Goal: Transaction & Acquisition: Purchase product/service

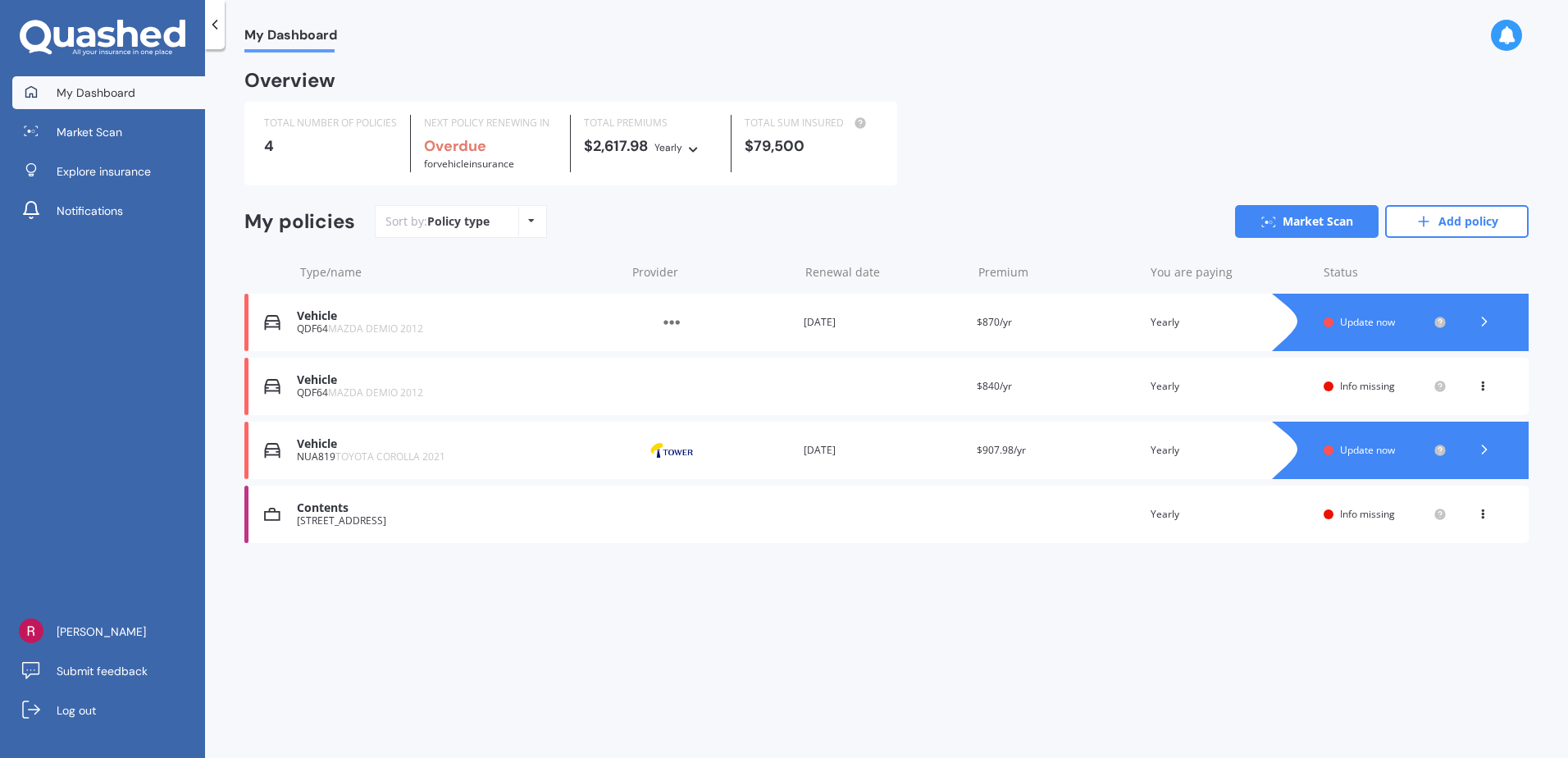
click at [1486, 385] on icon at bounding box center [1483, 383] width 11 height 10
click at [1446, 451] on div "Delete" at bounding box center [1446, 450] width 163 height 33
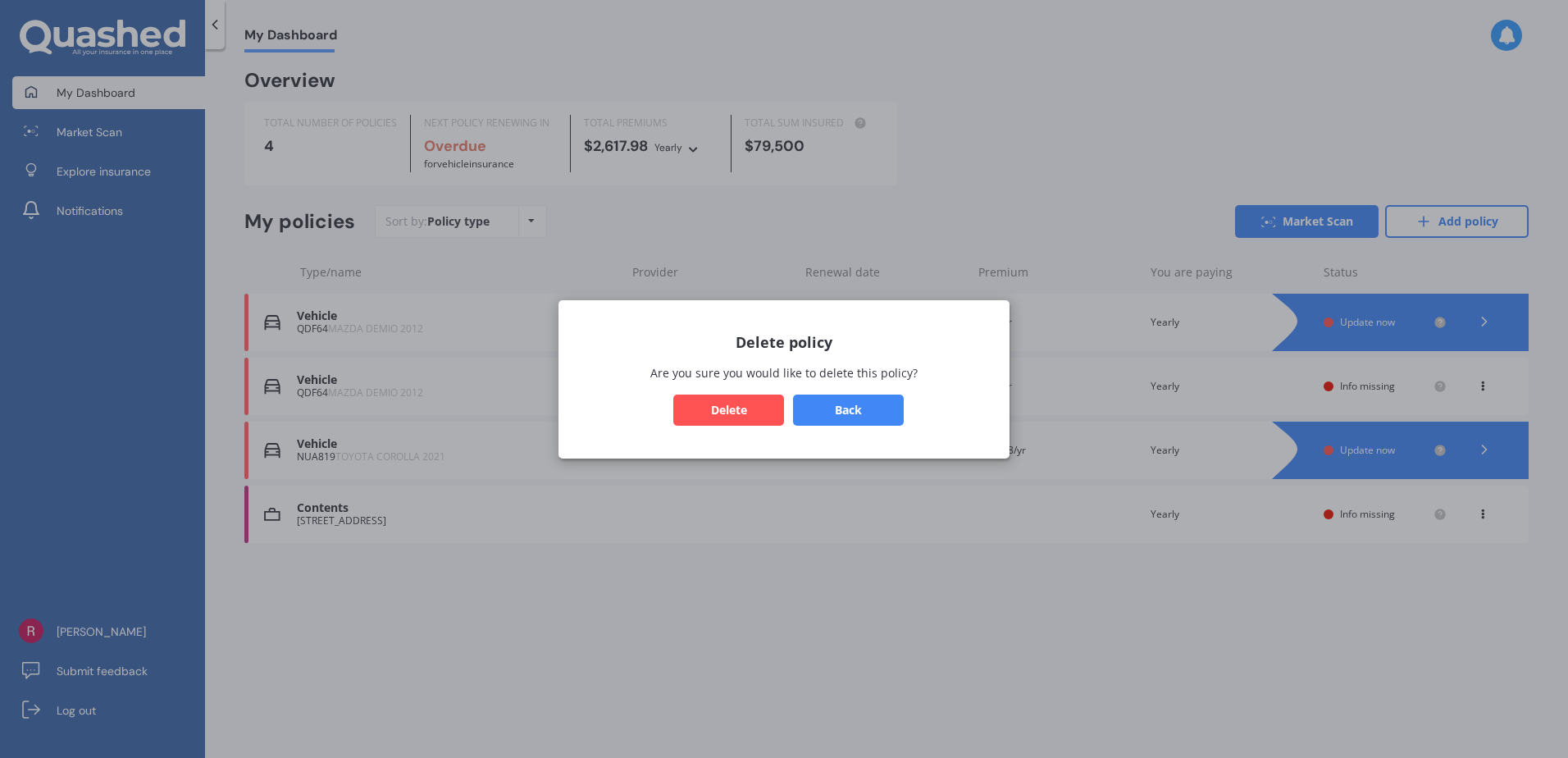
click at [728, 407] on button "Delete" at bounding box center [728, 410] width 111 height 31
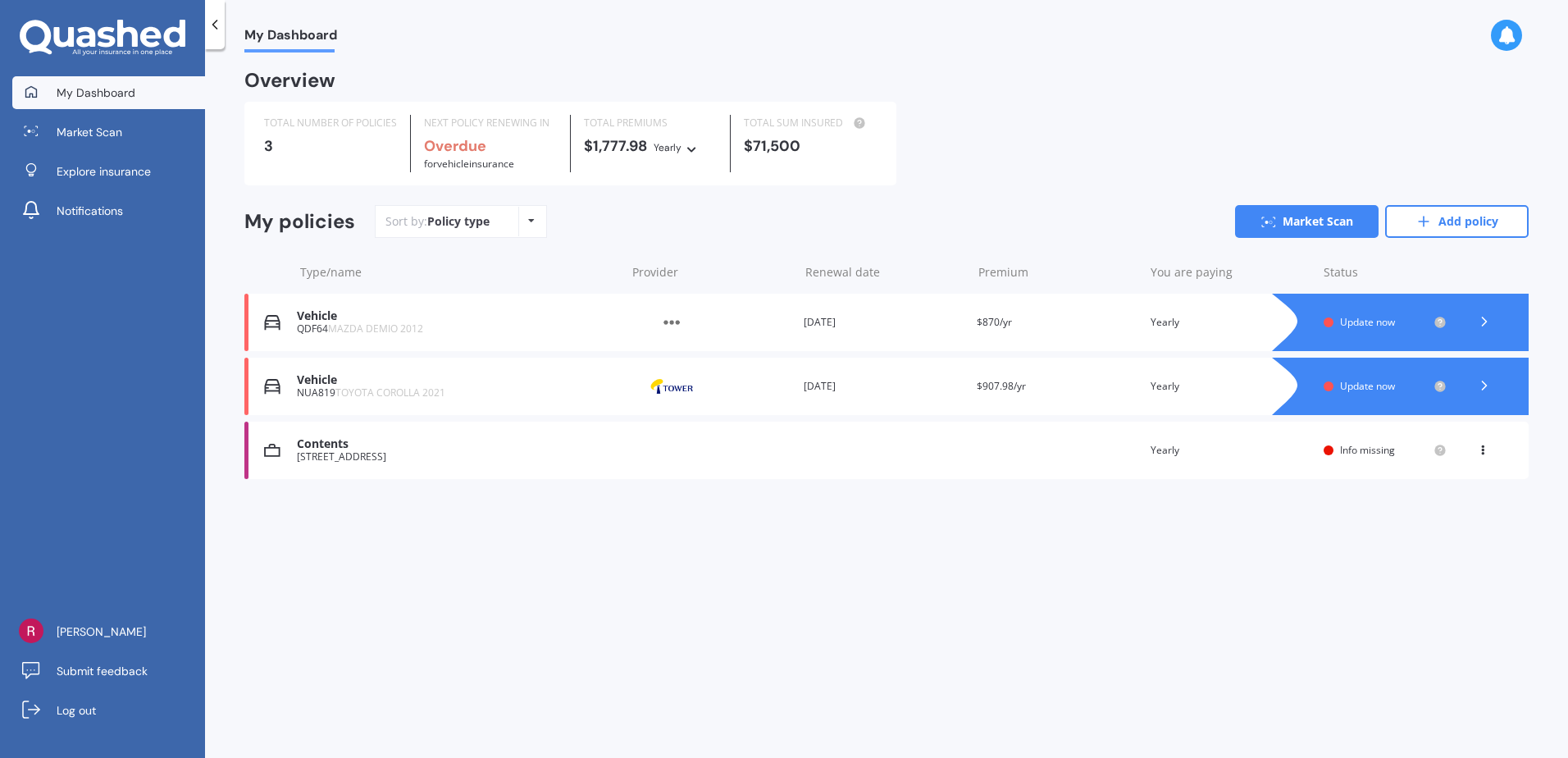
click at [1483, 447] on icon at bounding box center [1483, 447] width 11 height 10
click at [1434, 515] on div "Delete" at bounding box center [1446, 515] width 163 height 33
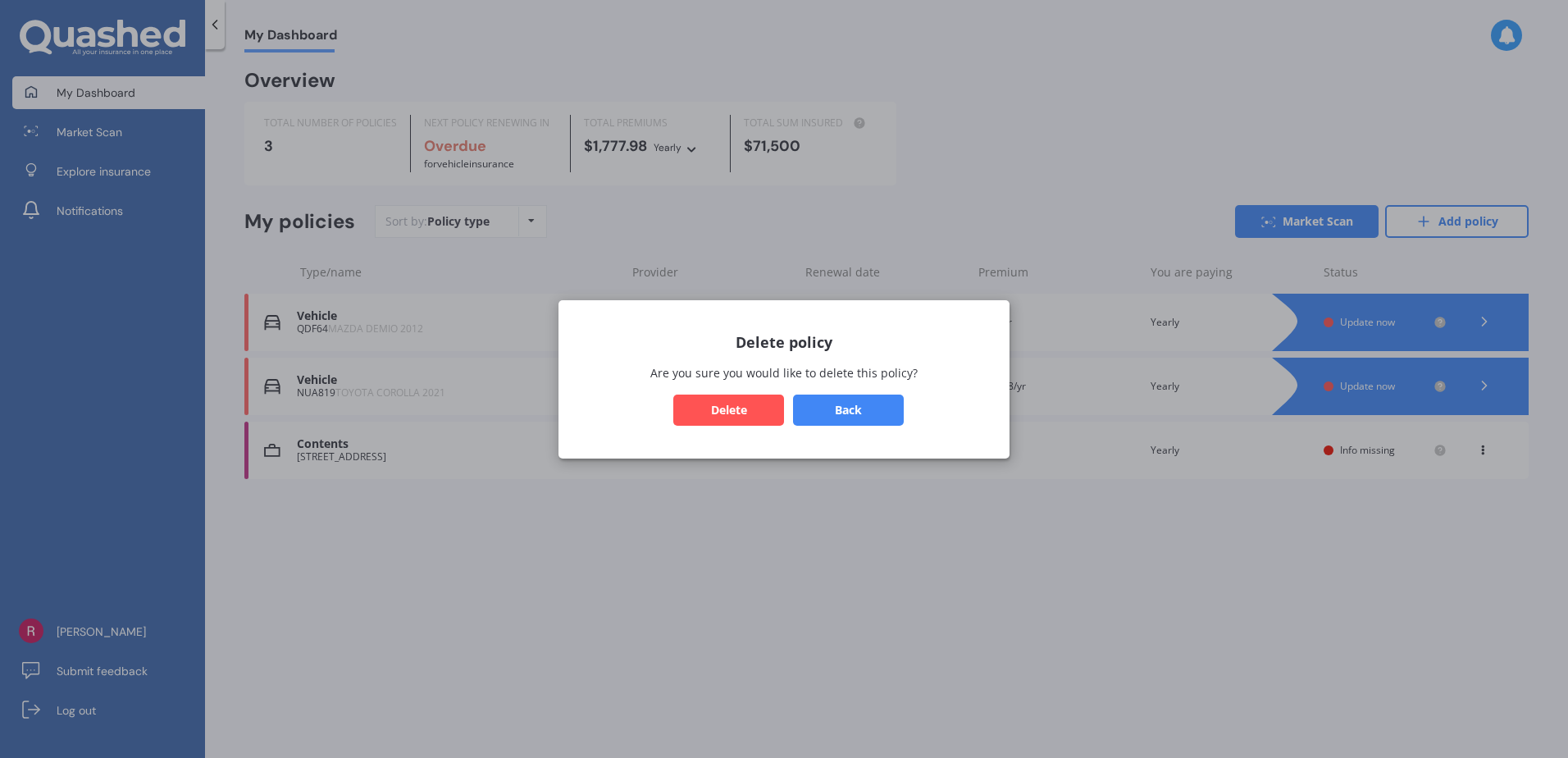
click at [737, 409] on button "Delete" at bounding box center [728, 410] width 111 height 31
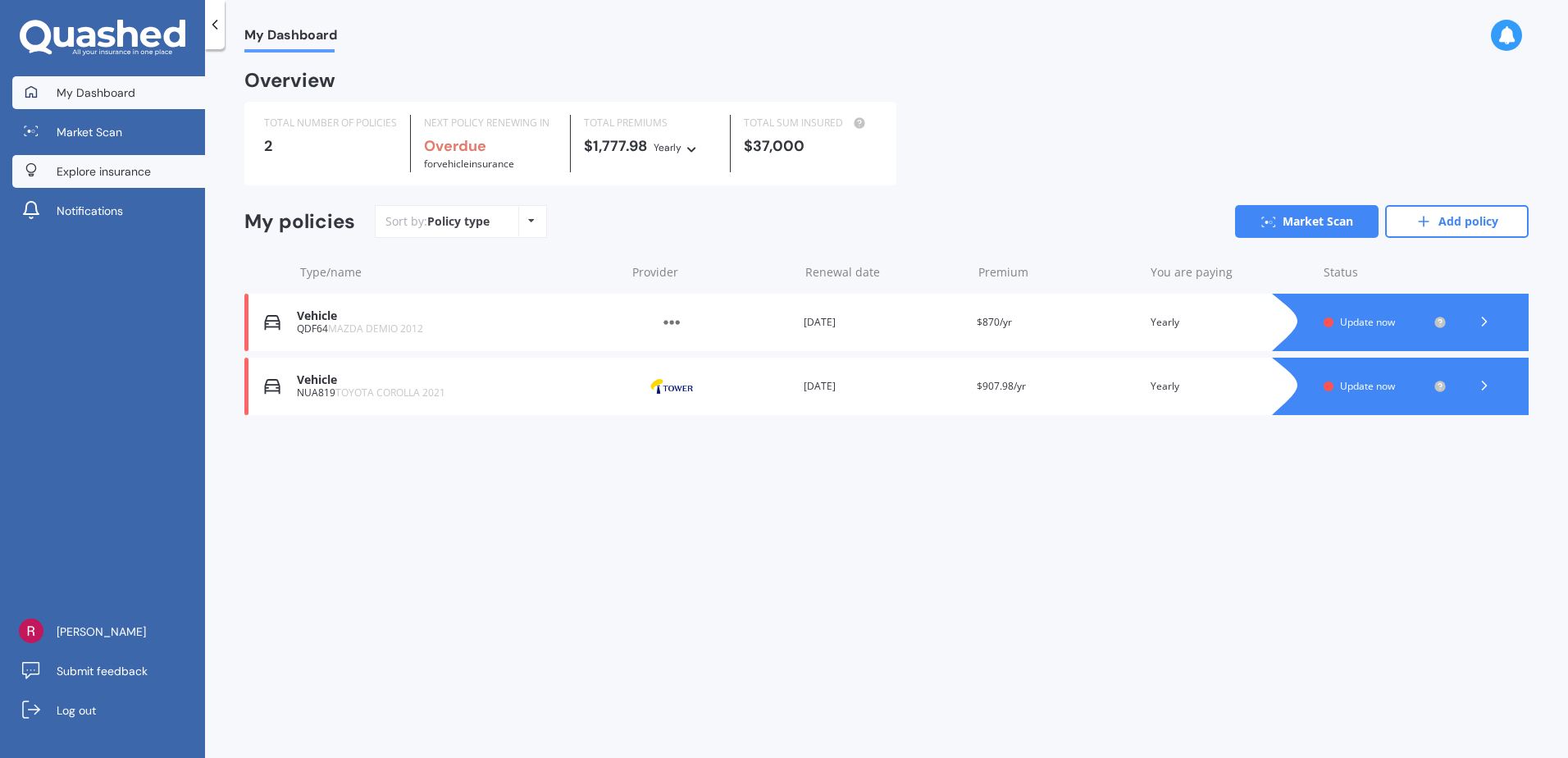
click at [150, 176] on span "Explore insurance" at bounding box center [104, 172] width 95 height 17
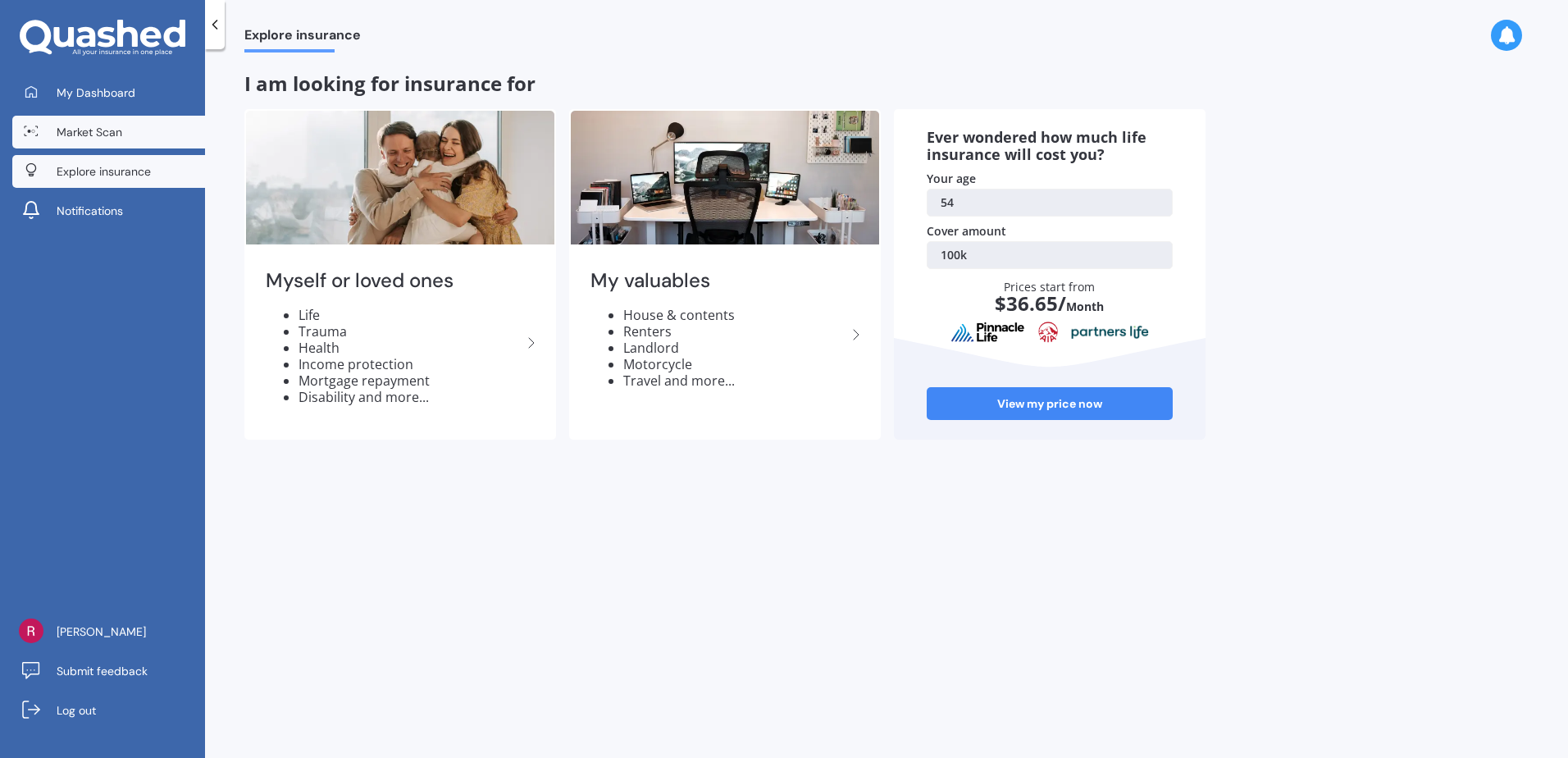
click at [139, 127] on link "Market Scan" at bounding box center [108, 132] width 193 height 33
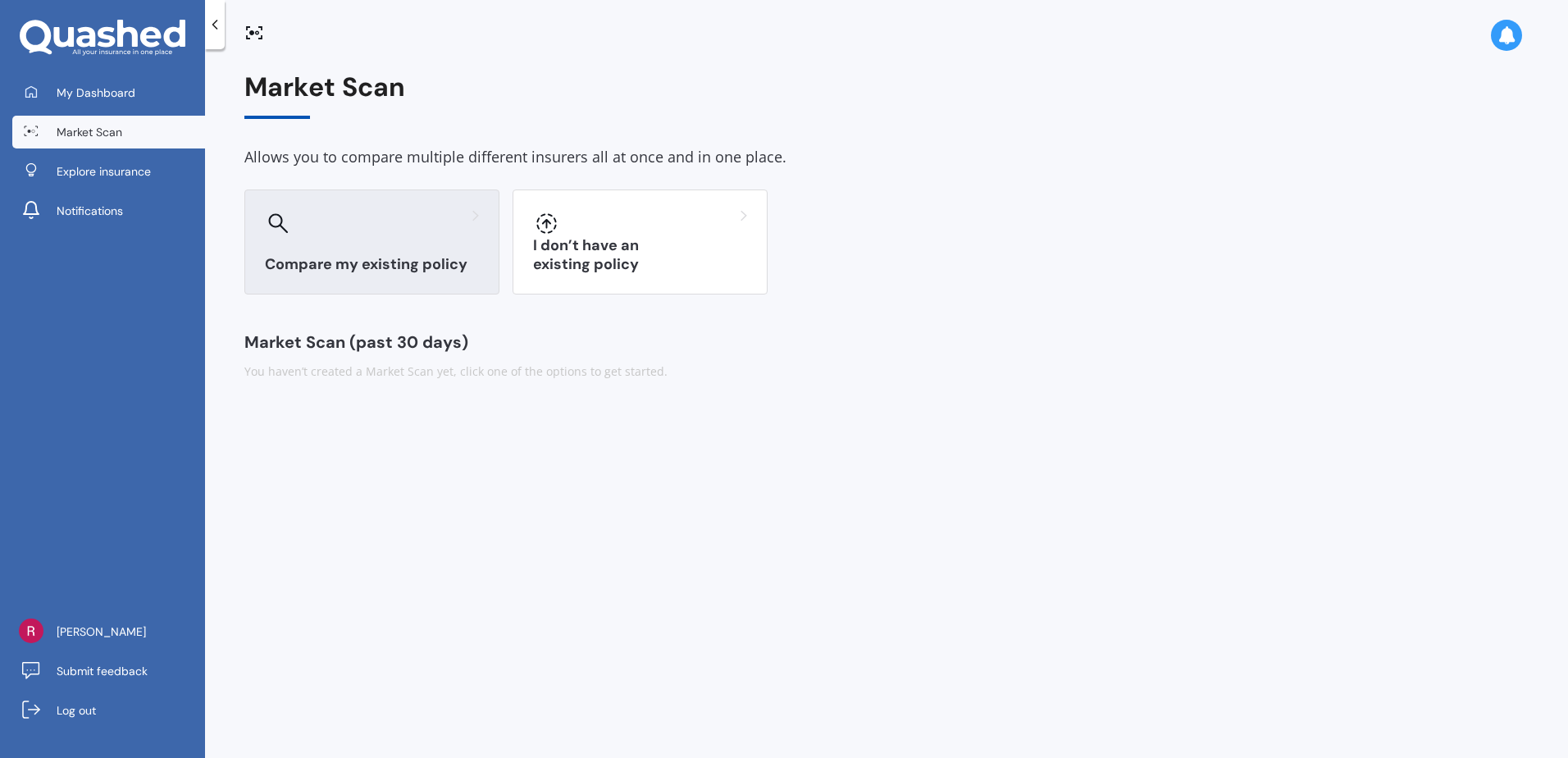
click at [380, 231] on div at bounding box center [371, 223] width 214 height 27
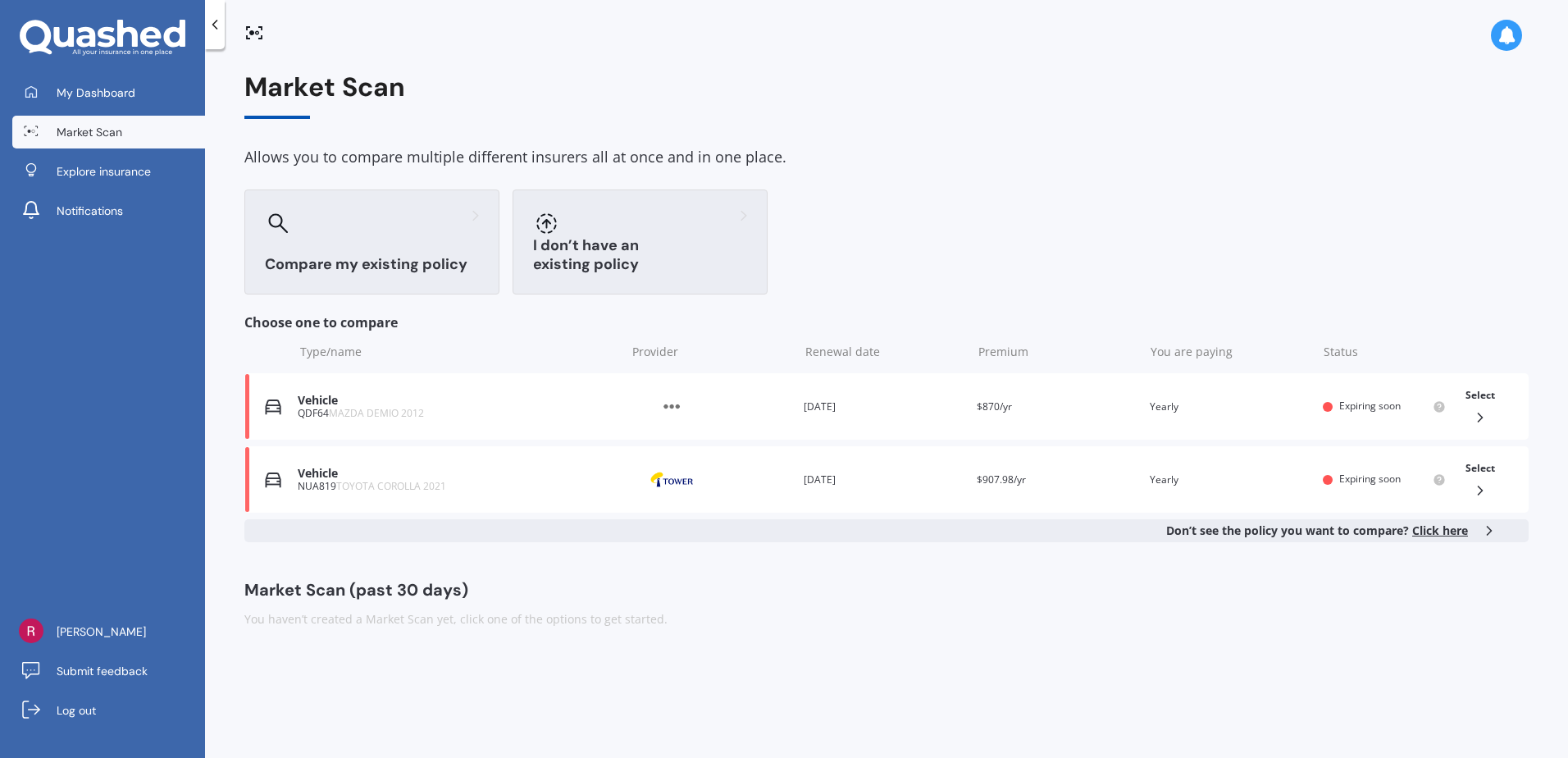
click at [611, 231] on div at bounding box center [639, 223] width 214 height 27
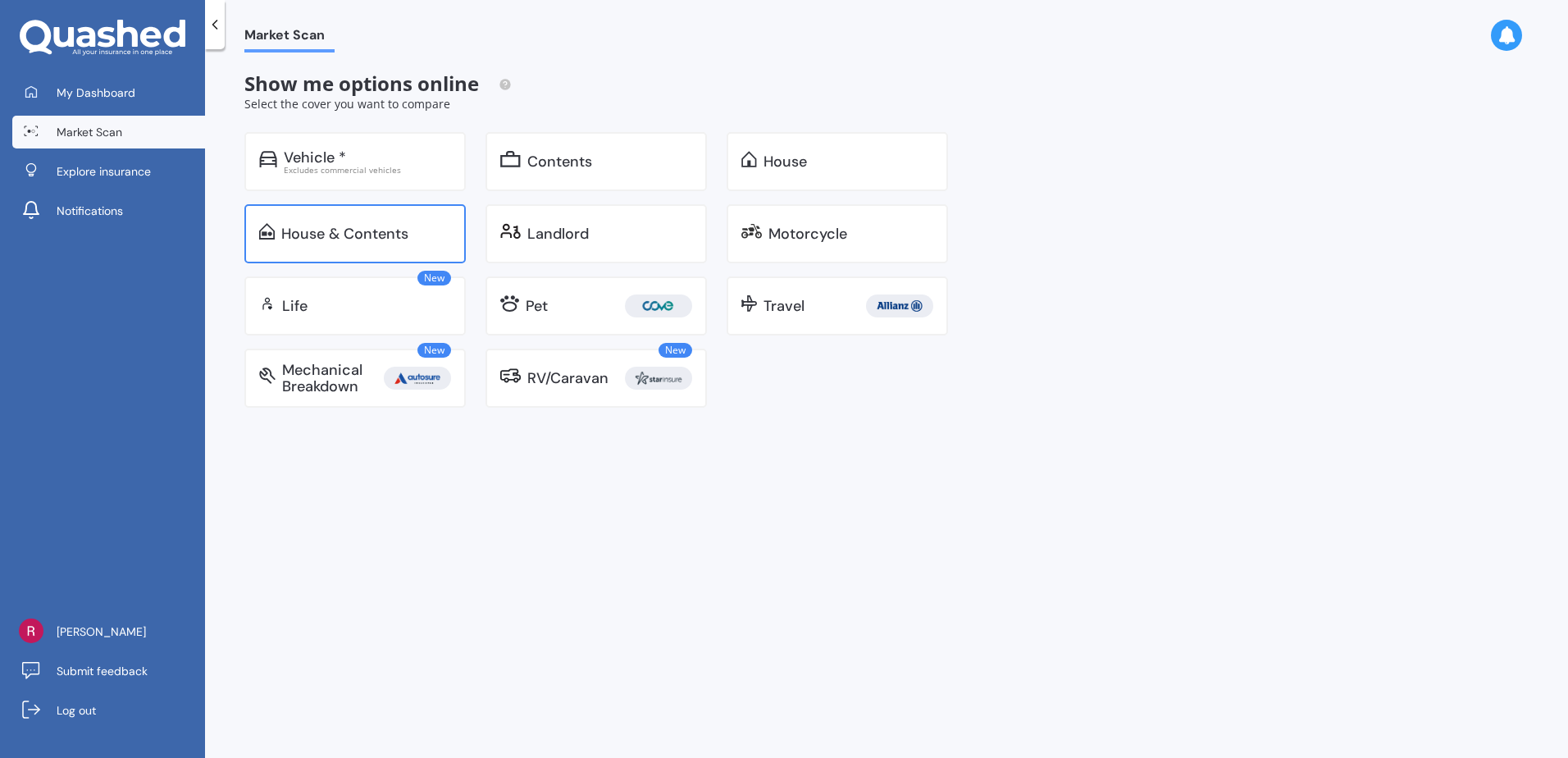
click at [340, 239] on div "House & Contents" at bounding box center [344, 234] width 127 height 17
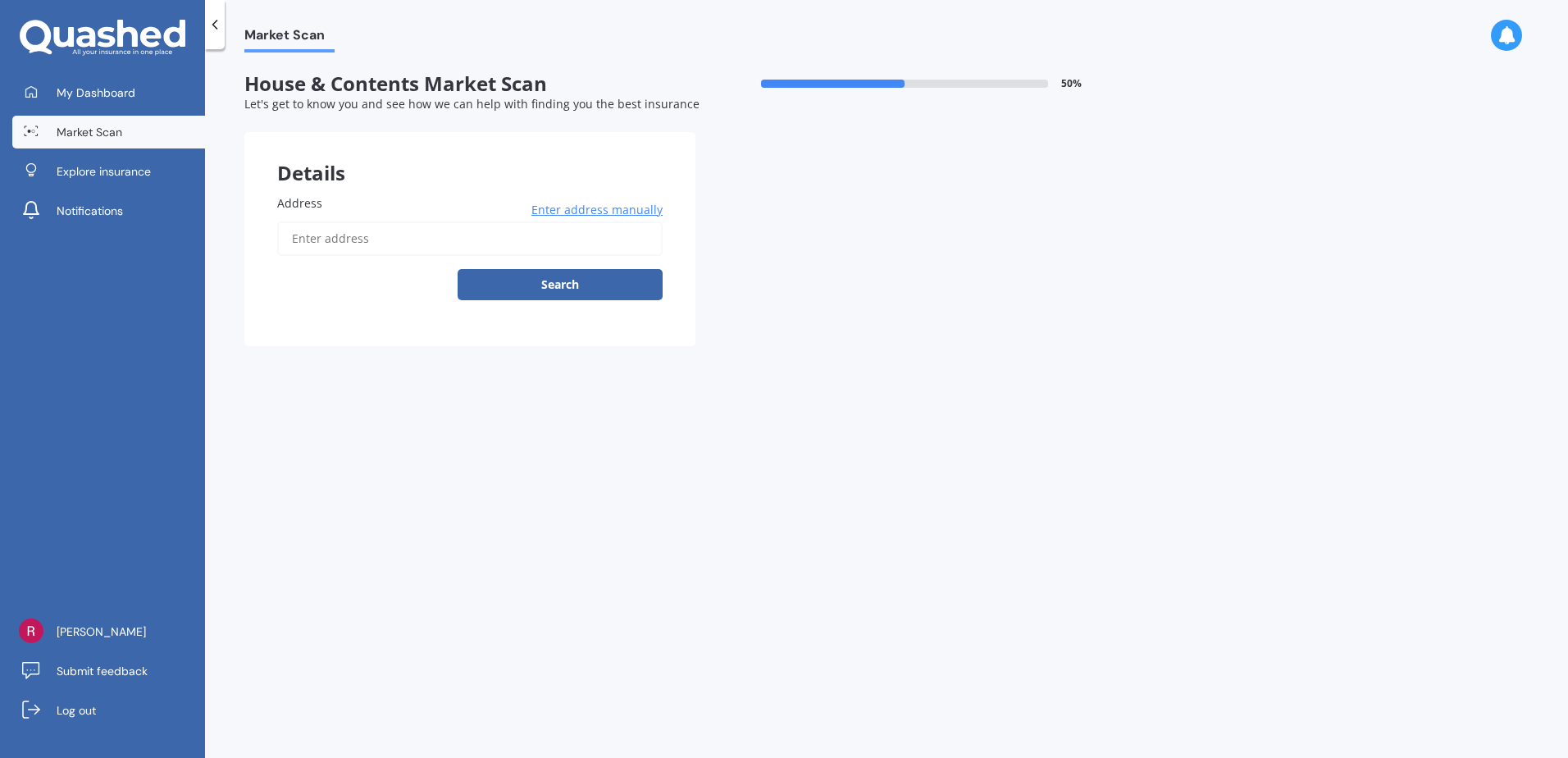
click at [312, 244] on input "Address" at bounding box center [470, 238] width 386 height 34
type input "[STREET_ADDRESS]"
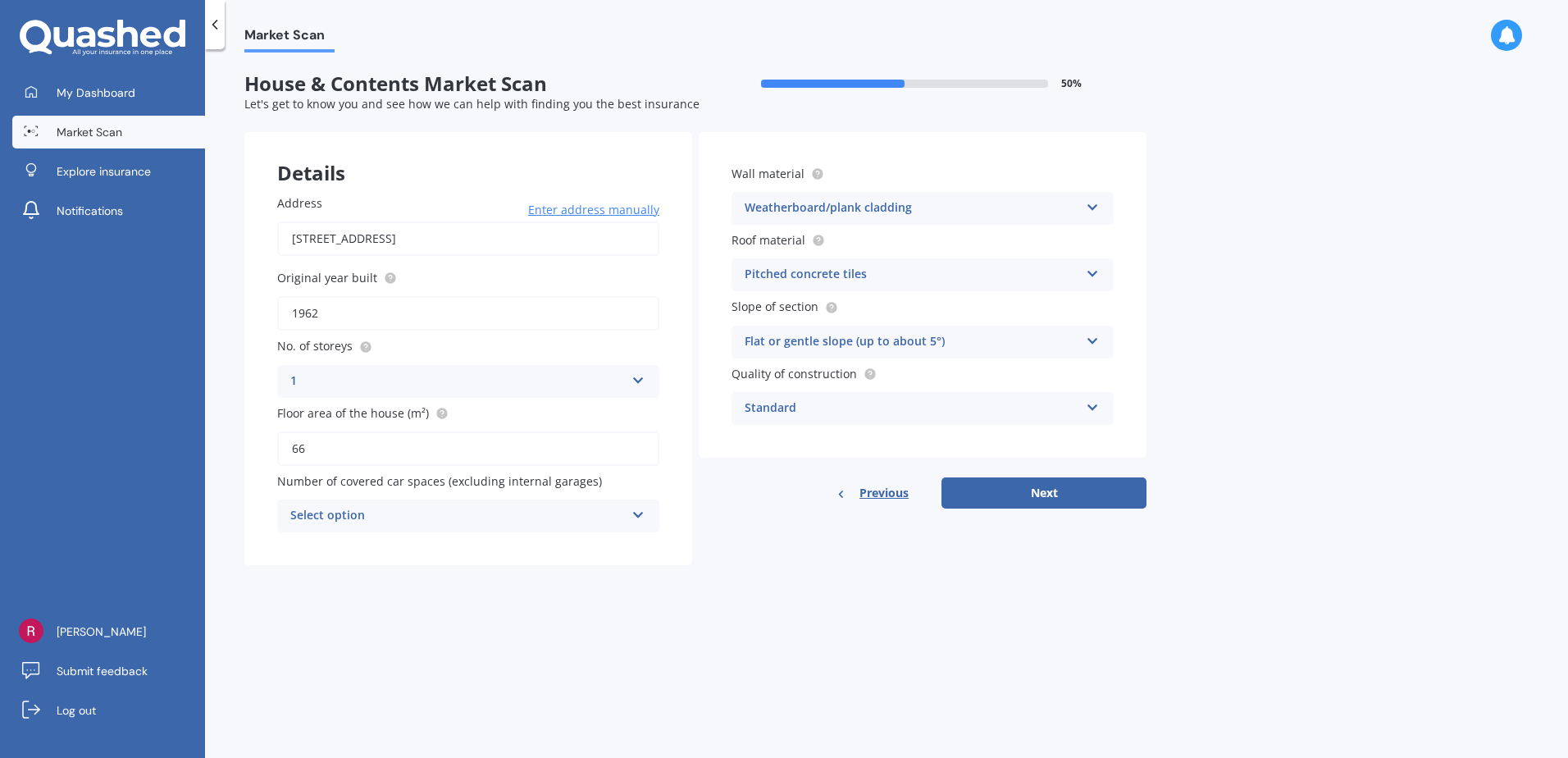
drag, startPoint x: 305, startPoint y: 446, endPoint x: 284, endPoint y: 454, distance: 22.5
click at [284, 454] on input "66" at bounding box center [468, 448] width 382 height 34
type input "70"
click at [634, 512] on icon at bounding box center [637, 512] width 14 height 11
click at [606, 543] on div "0" at bounding box center [468, 548] width 380 height 29
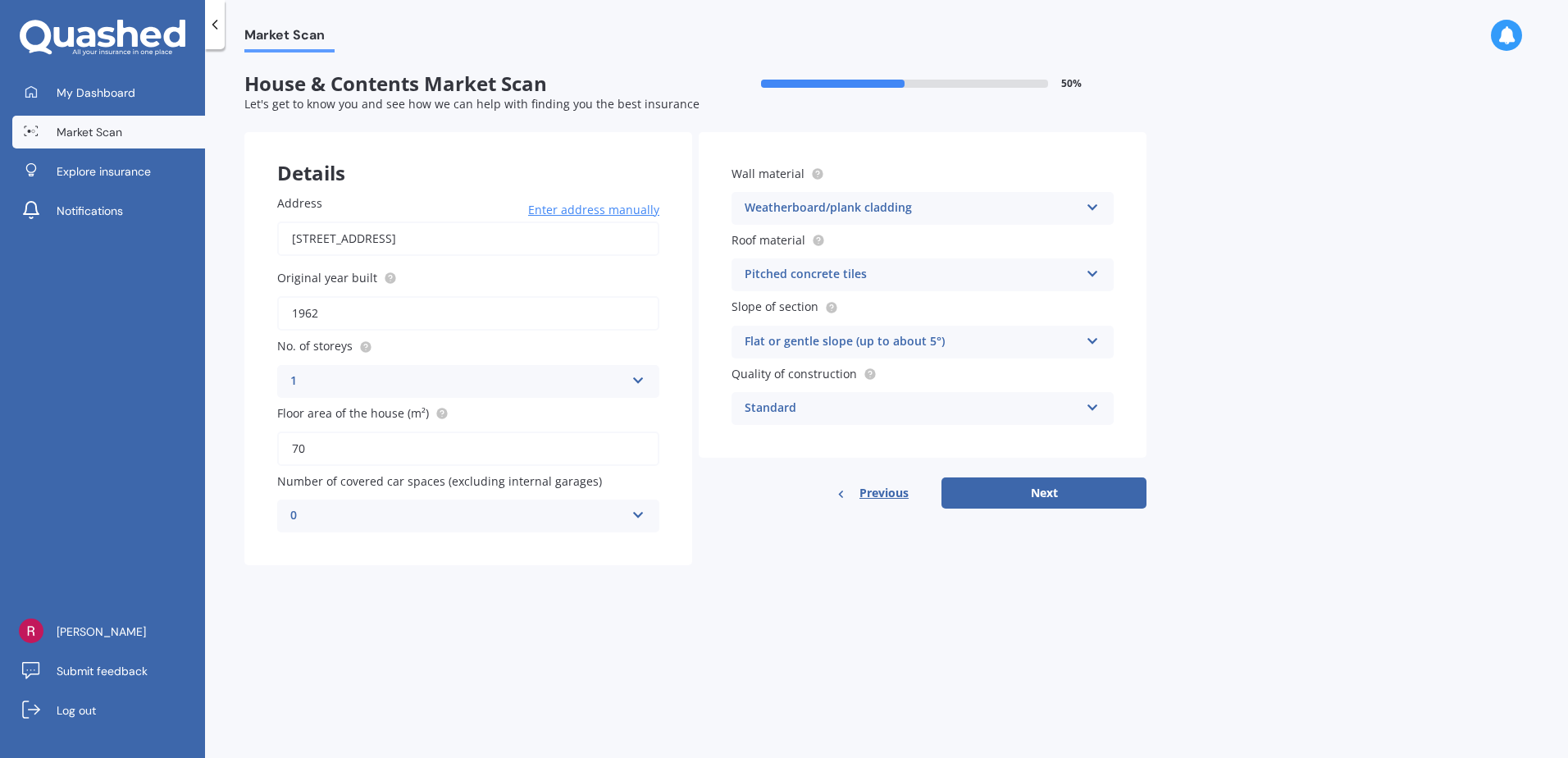
click at [1097, 266] on icon at bounding box center [1092, 270] width 14 height 11
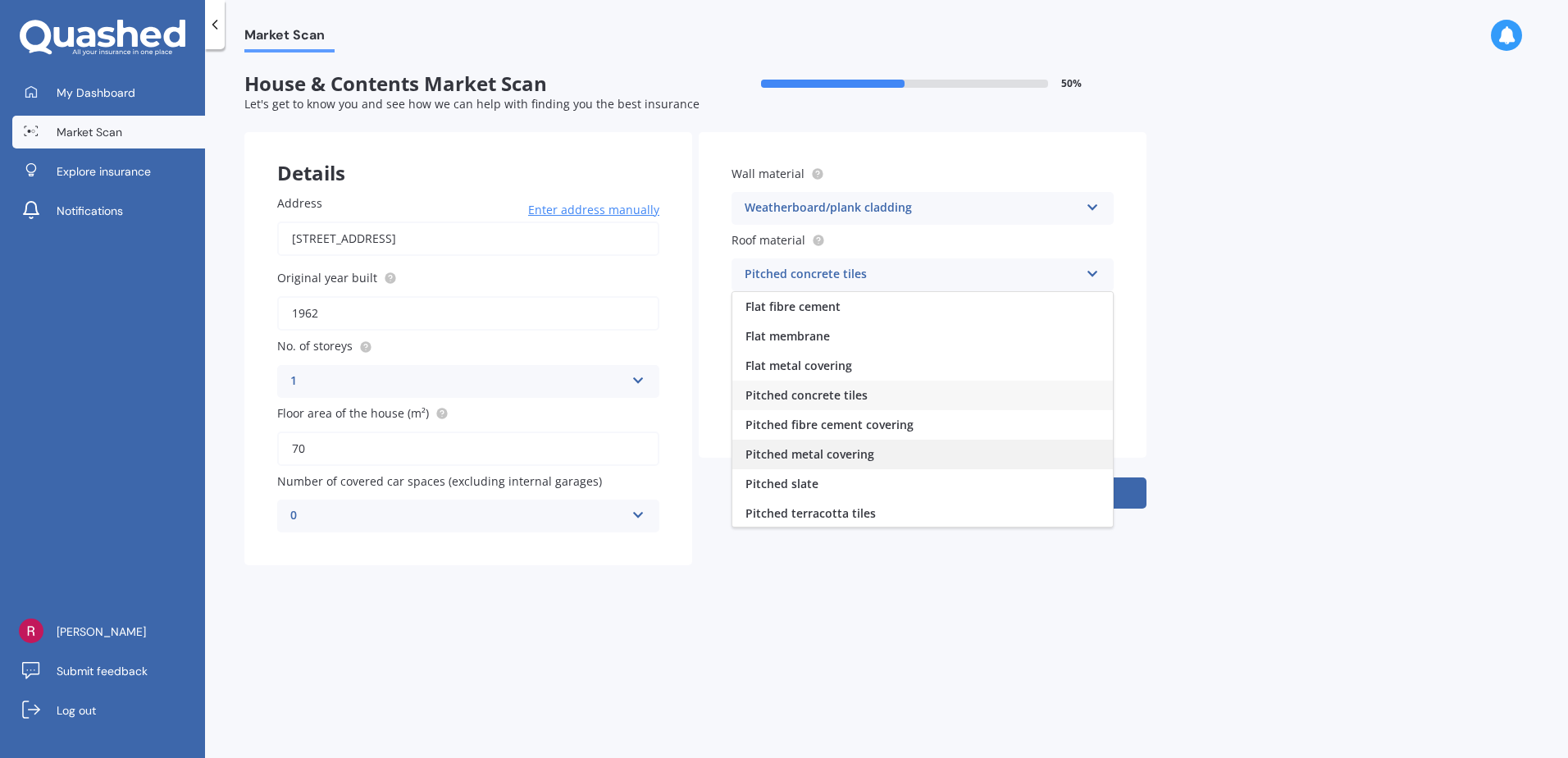
click at [874, 448] on div "Pitched metal covering" at bounding box center [922, 455] width 380 height 29
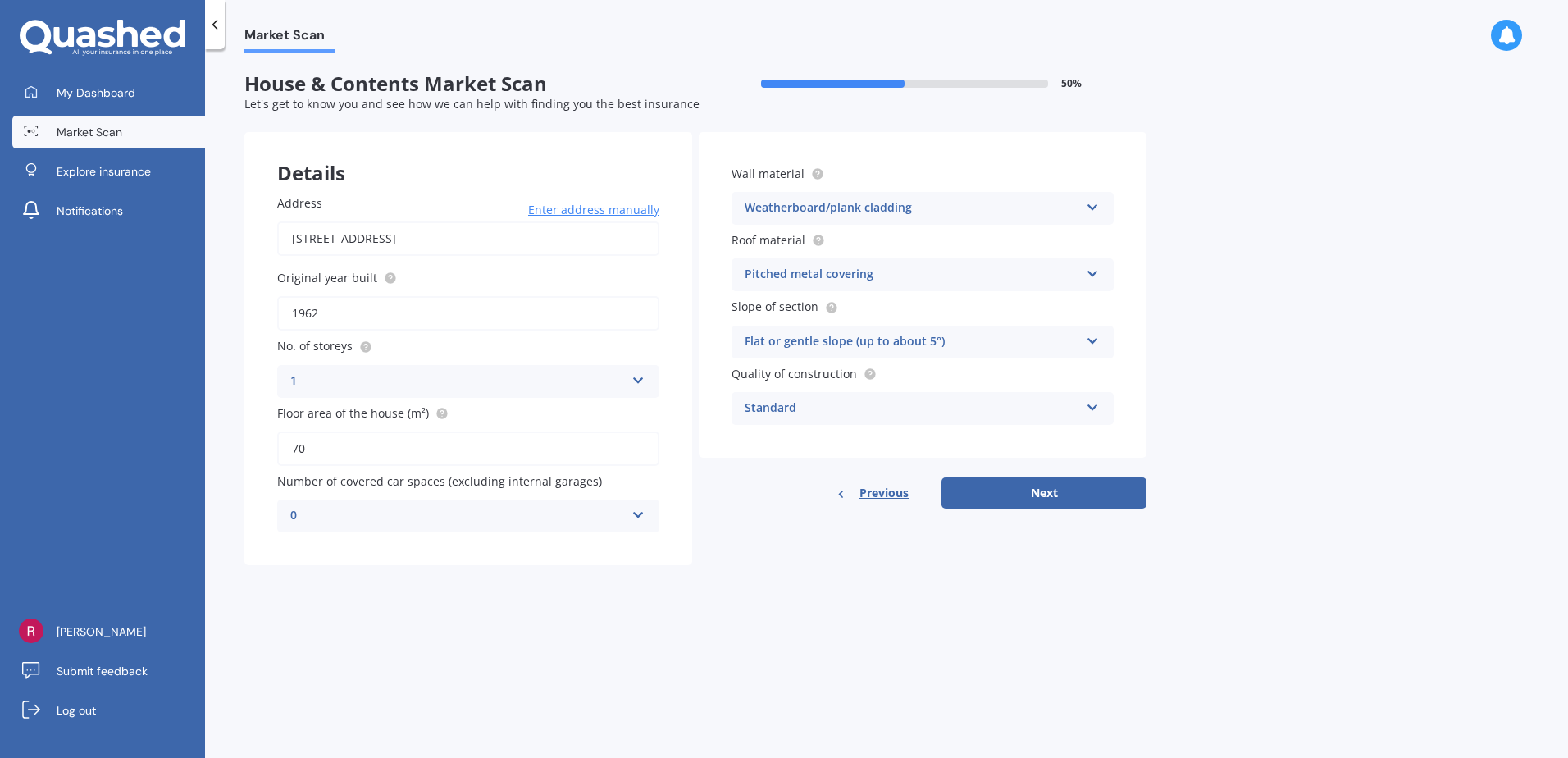
click at [1092, 337] on icon at bounding box center [1092, 338] width 14 height 11
click at [1031, 402] on div "Moderate slope (about 15°)" at bounding box center [922, 403] width 380 height 29
click at [1098, 335] on icon at bounding box center [1092, 338] width 14 height 11
click at [1051, 405] on div "Moderate slope (about 15°)" at bounding box center [922, 403] width 380 height 29
click at [1039, 489] on button "Next" at bounding box center [1043, 493] width 205 height 31
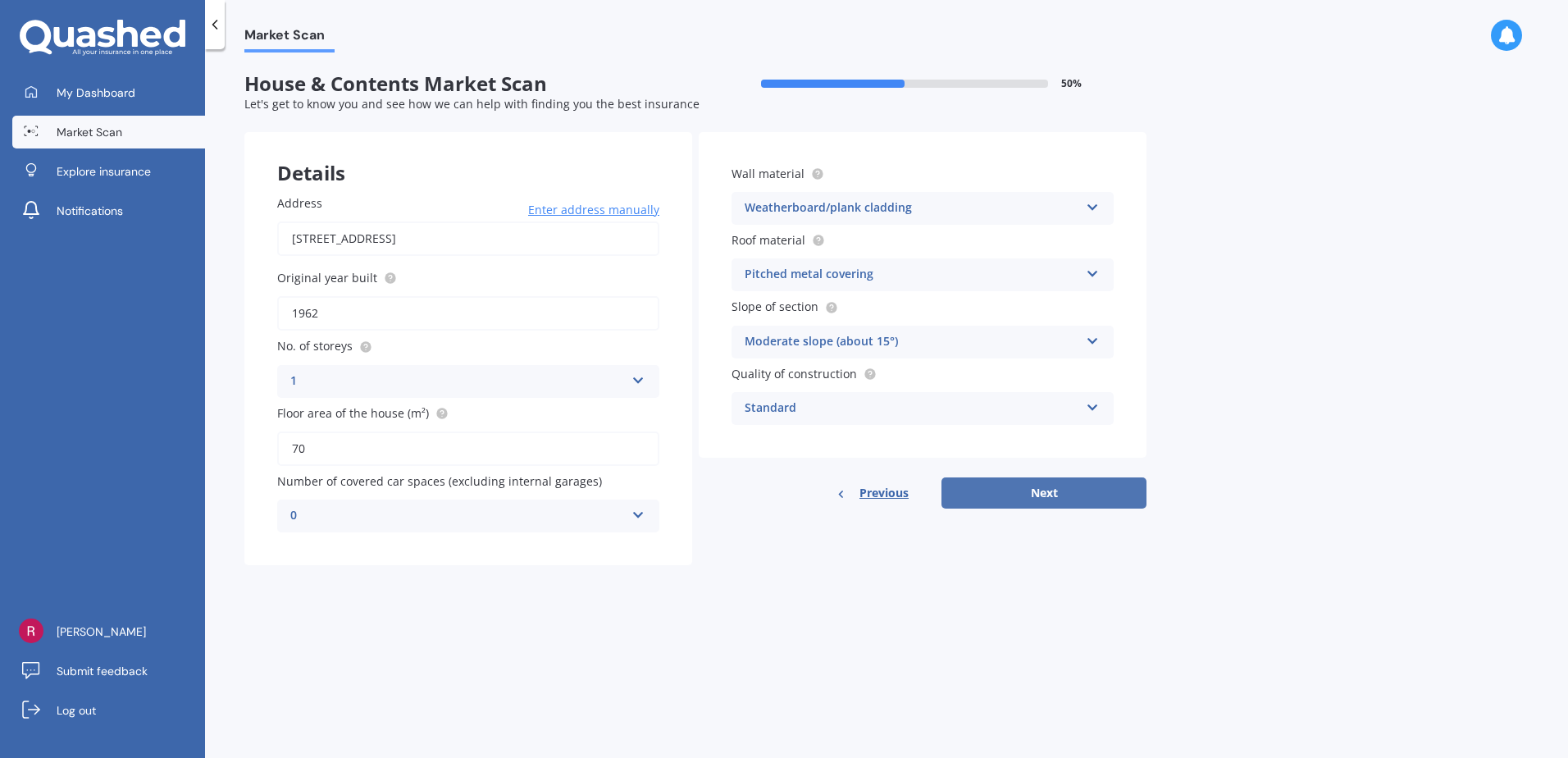
select select "10"
select select "1970"
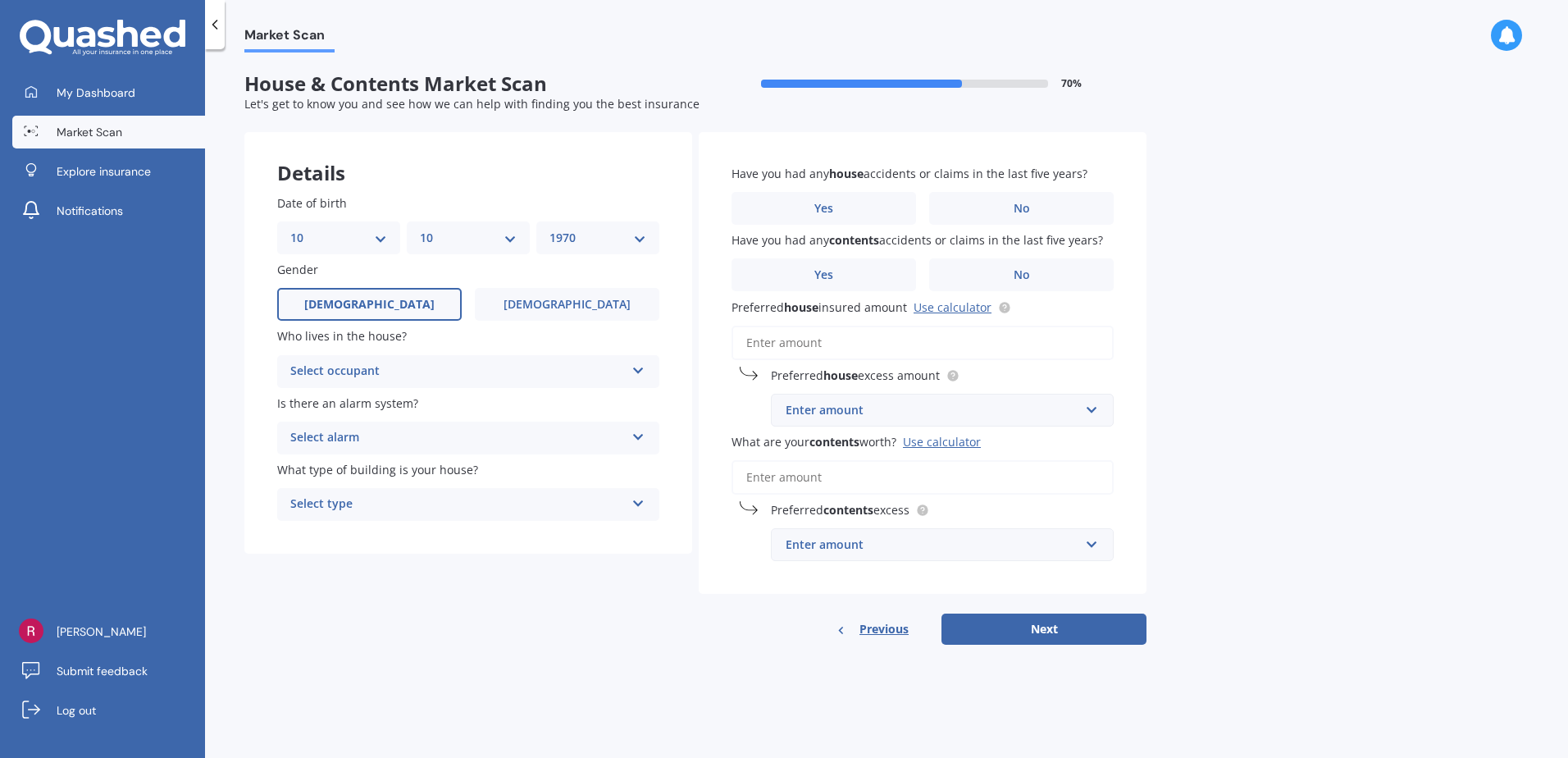
click at [642, 368] on icon at bounding box center [637, 368] width 14 height 11
click at [590, 403] on div "Owner" at bounding box center [468, 403] width 380 height 29
click at [637, 430] on icon at bounding box center [637, 434] width 14 height 11
click at [593, 531] on div "No" at bounding box center [468, 529] width 380 height 29
click at [642, 501] on icon at bounding box center [637, 500] width 14 height 11
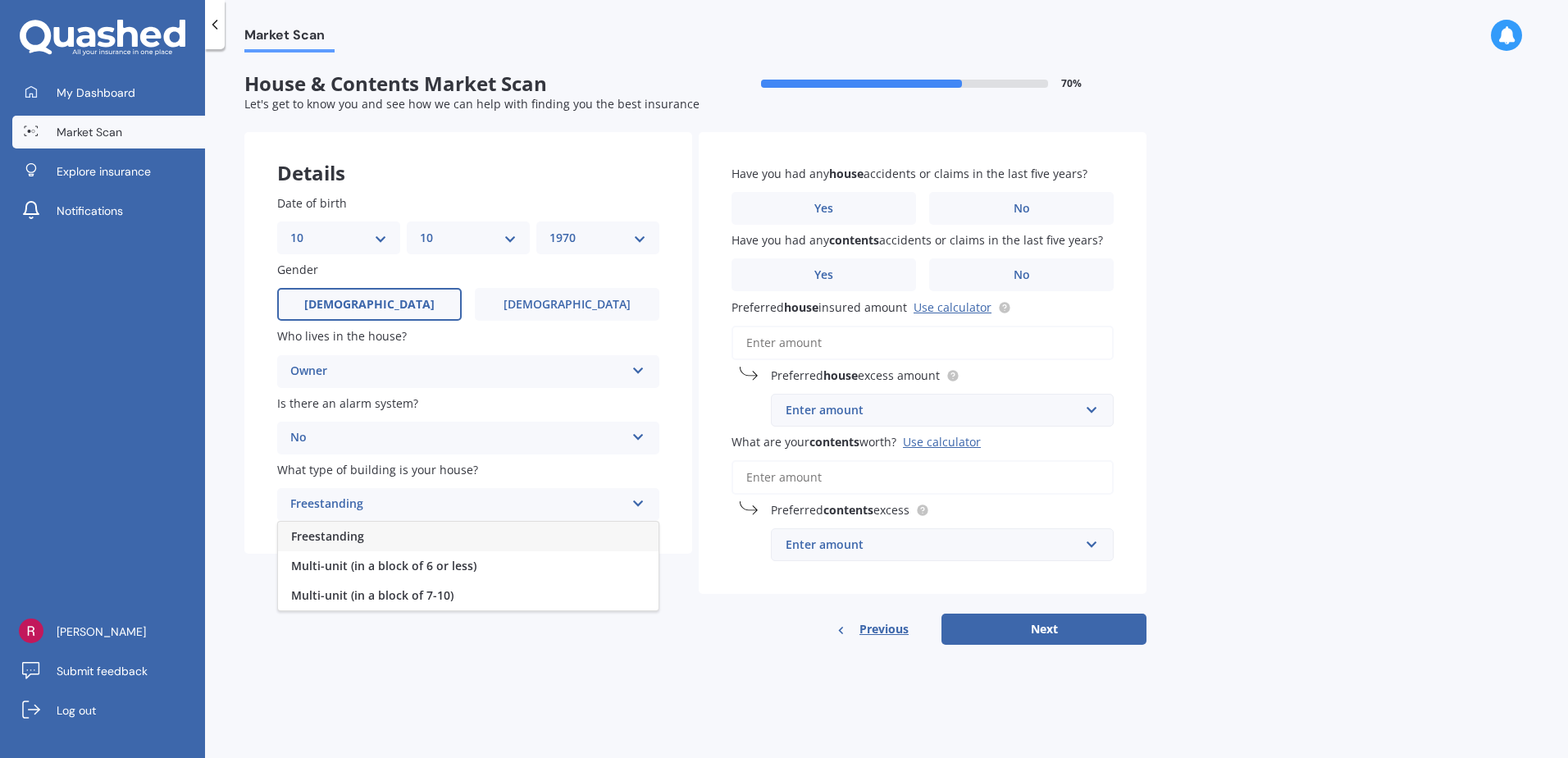
click at [611, 537] on div "Freestanding" at bounding box center [468, 537] width 380 height 29
click at [378, 235] on select "DD 01 02 03 04 05 06 07 08 09 10 11 12 13 14 15 16 17 18 19 20 21 22 23 24 25 2…" at bounding box center [338, 238] width 96 height 18
click at [288, 368] on div "Owner Owner Owner + Boarder" at bounding box center [468, 372] width 382 height 33
drag, startPoint x: 288, startPoint y: 368, endPoint x: 271, endPoint y: 236, distance: 133.1
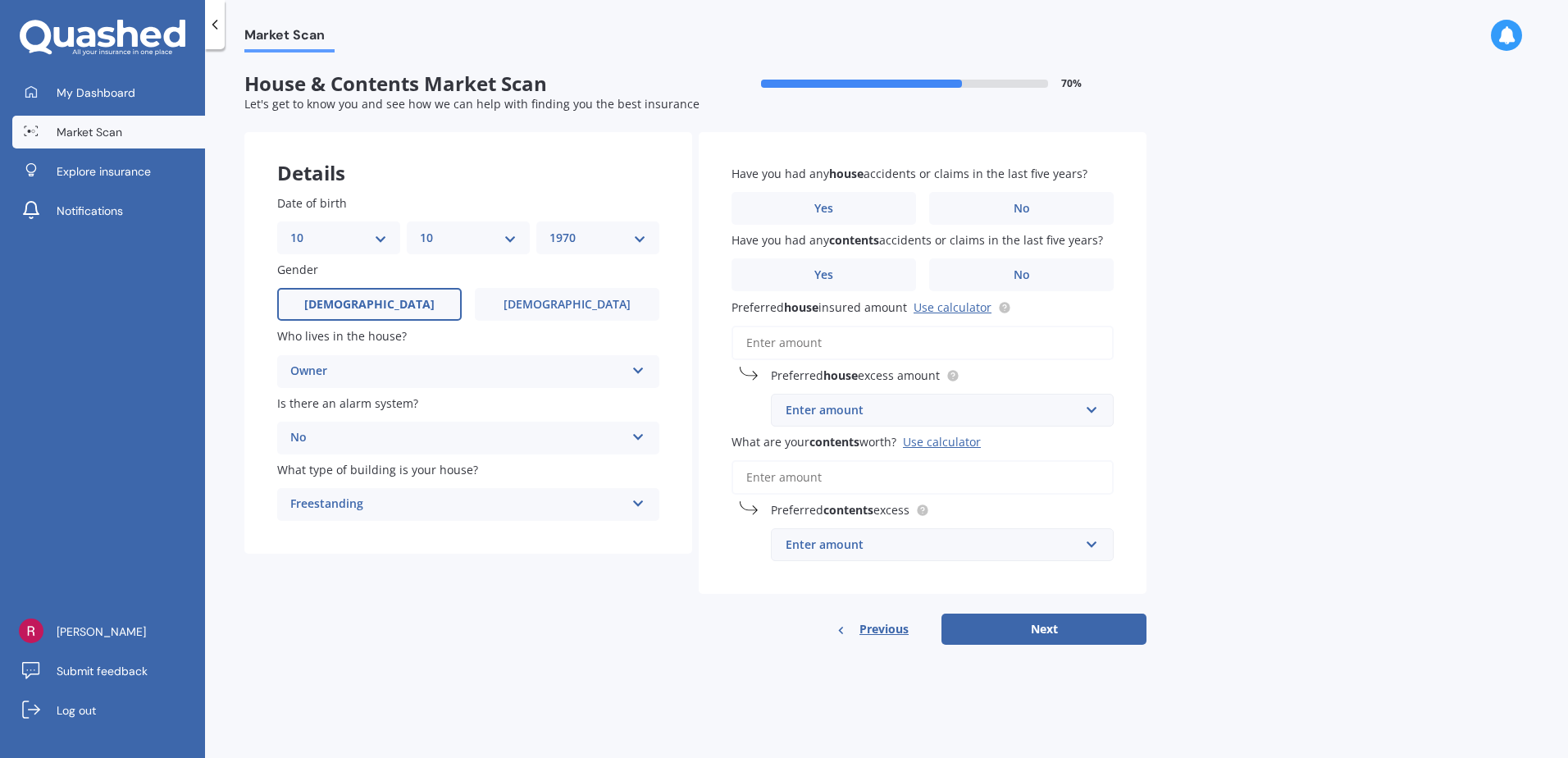
click at [271, 236] on div "Date of birth DD 01 02 03 04 05 06 07 08 09 10 11 12 13 14 15 16 17 18 19 20 21…" at bounding box center [468, 357] width 447 height 392
click at [384, 232] on select "DD 01 02 03 04 05 06 07 08 09 10 11 12 13 14 15 16 17 18 19 20 21 22 23 24 25 2…" at bounding box center [338, 238] width 96 height 18
select select "11"
click at [290, 229] on select "DD 01 02 03 04 05 06 07 08 09 10 11 12 13 14 15 16 17 18 19 20 21 22 23 24 25 2…" at bounding box center [338, 238] width 96 height 18
click at [512, 231] on select "MM 01 02 03 04 05 06 07 08 09 10 11 12" at bounding box center [468, 238] width 96 height 18
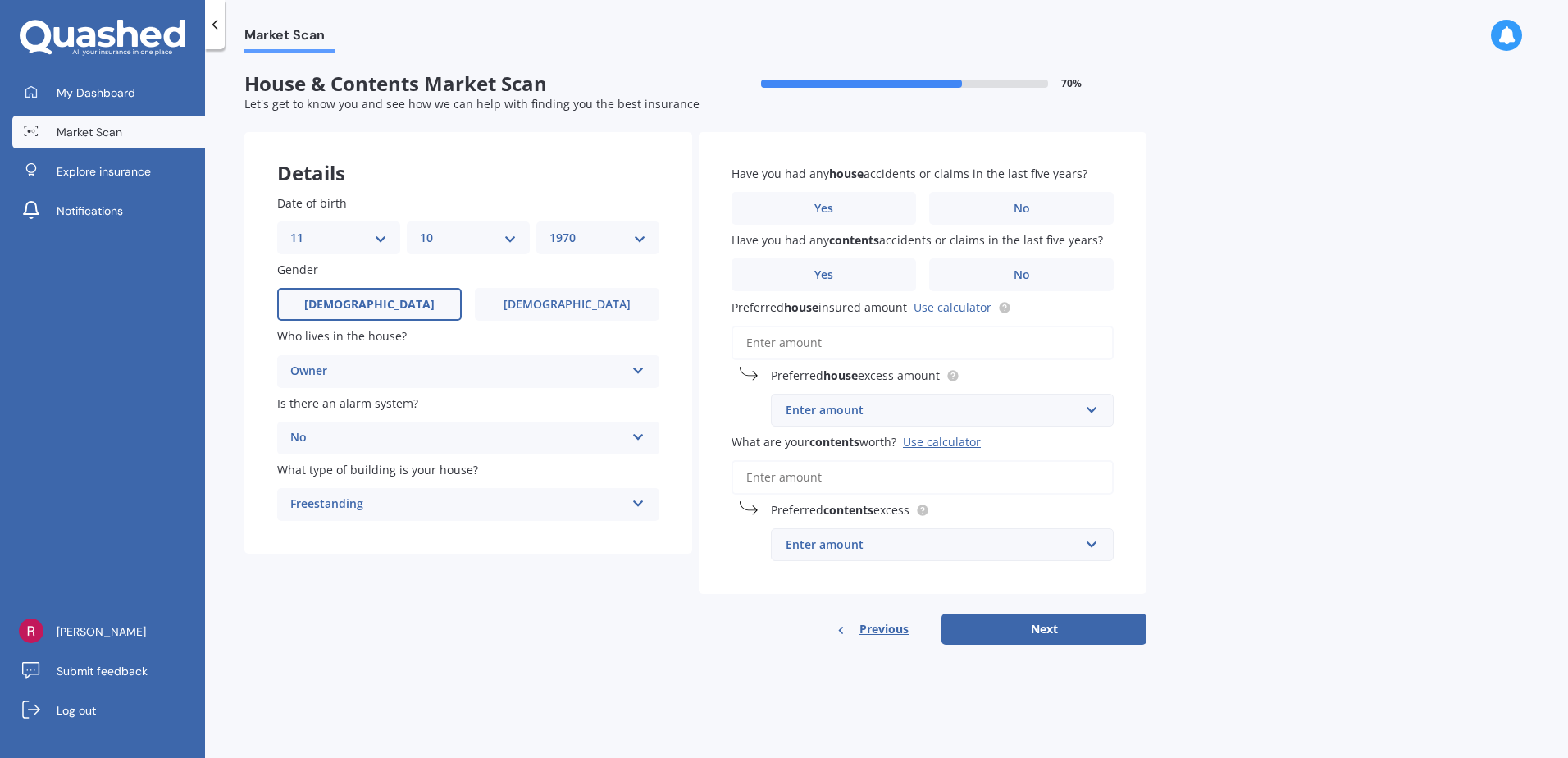
select select "04"
click at [420, 229] on select "MM 01 02 03 04 05 06 07 08 09 10 11 12" at bounding box center [468, 238] width 96 height 18
click at [637, 236] on select "YYYY 2009 2008 2007 2006 2005 2004 2003 2002 2001 2000 1999 1998 1997 1996 1995…" at bounding box center [597, 238] width 96 height 18
select select "1957"
click at [549, 229] on select "YYYY 2009 2008 2007 2006 2005 2004 2003 2002 2001 2000 1999 1998 1997 1996 1995…" at bounding box center [597, 238] width 96 height 18
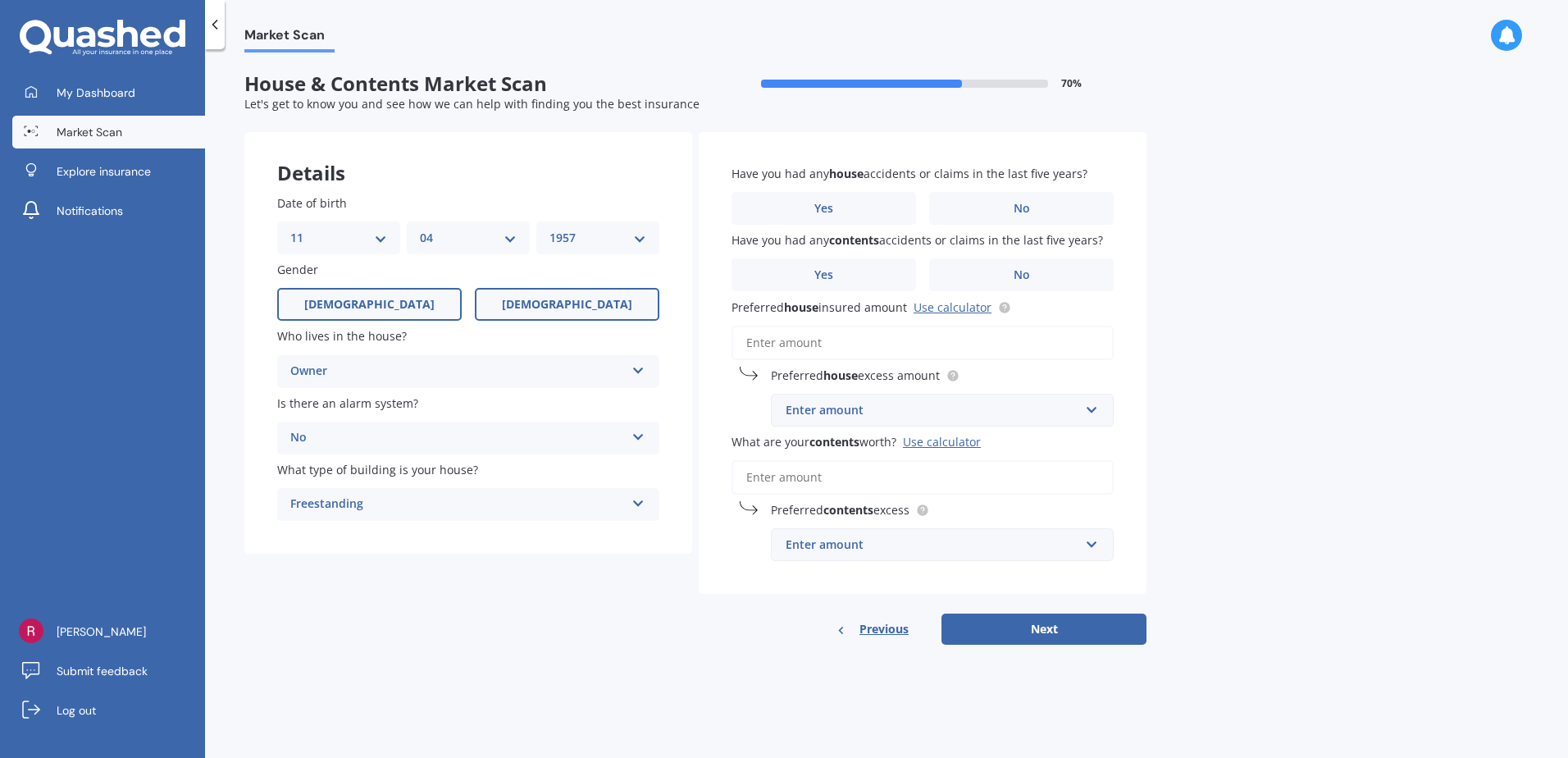
click at [619, 305] on label "[DEMOGRAPHIC_DATA]" at bounding box center [567, 304] width 185 height 33
click at [0, 0] on input "[DEMOGRAPHIC_DATA]" at bounding box center [0, 0] width 0 height 0
click at [1008, 198] on label "No" at bounding box center [1021, 209] width 185 height 33
click at [0, 0] on input "No" at bounding box center [0, 0] width 0 height 0
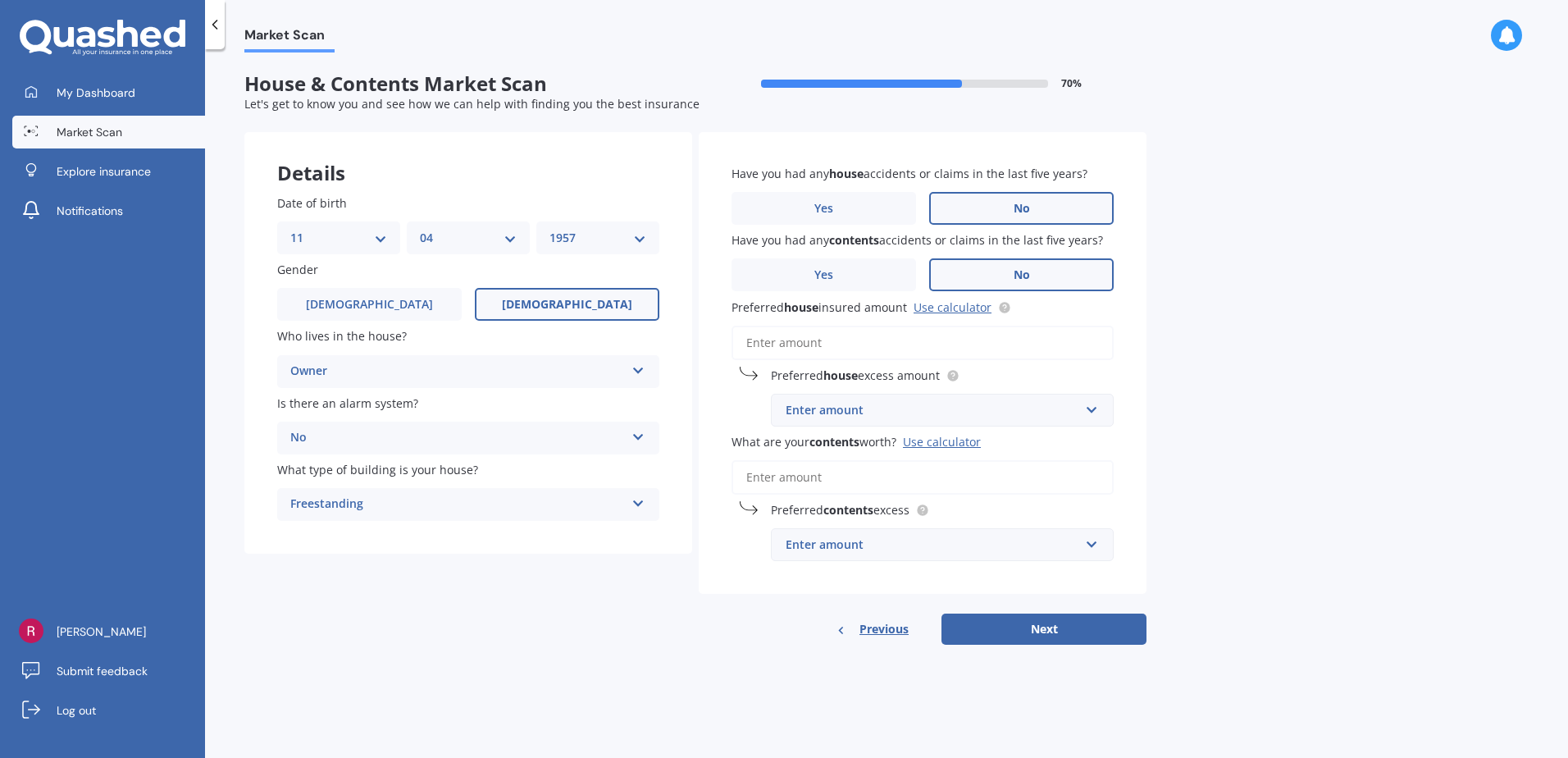
click at [1022, 276] on span "No" at bounding box center [1021, 275] width 17 height 14
click at [0, 0] on input "No" at bounding box center [0, 0] width 0 height 0
click at [769, 346] on input "Preferred house insured amount Use calculator" at bounding box center [922, 342] width 382 height 34
type input "$2"
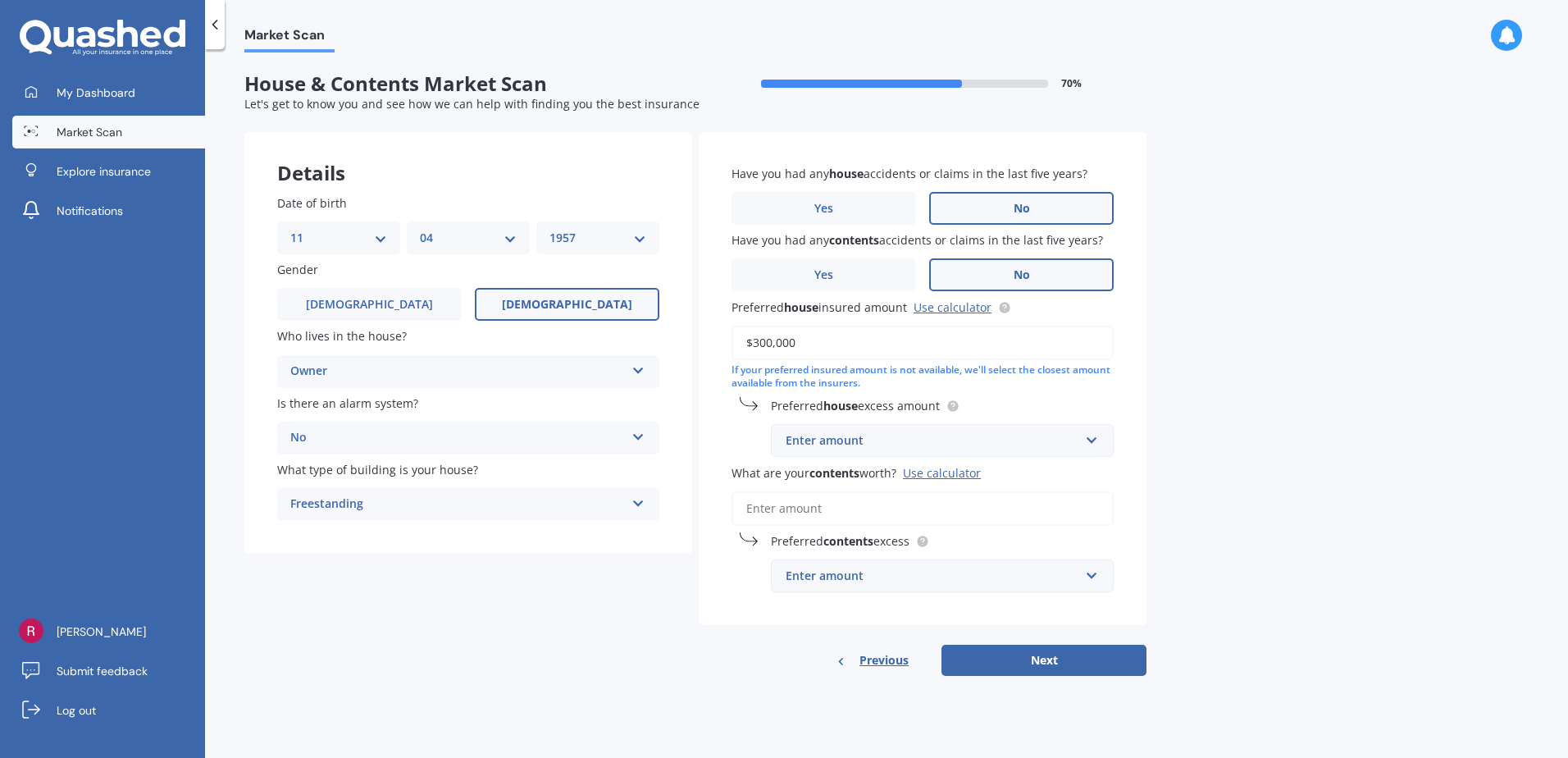
type input "$300,000"
click at [1089, 441] on input "text" at bounding box center [936, 440] width 328 height 31
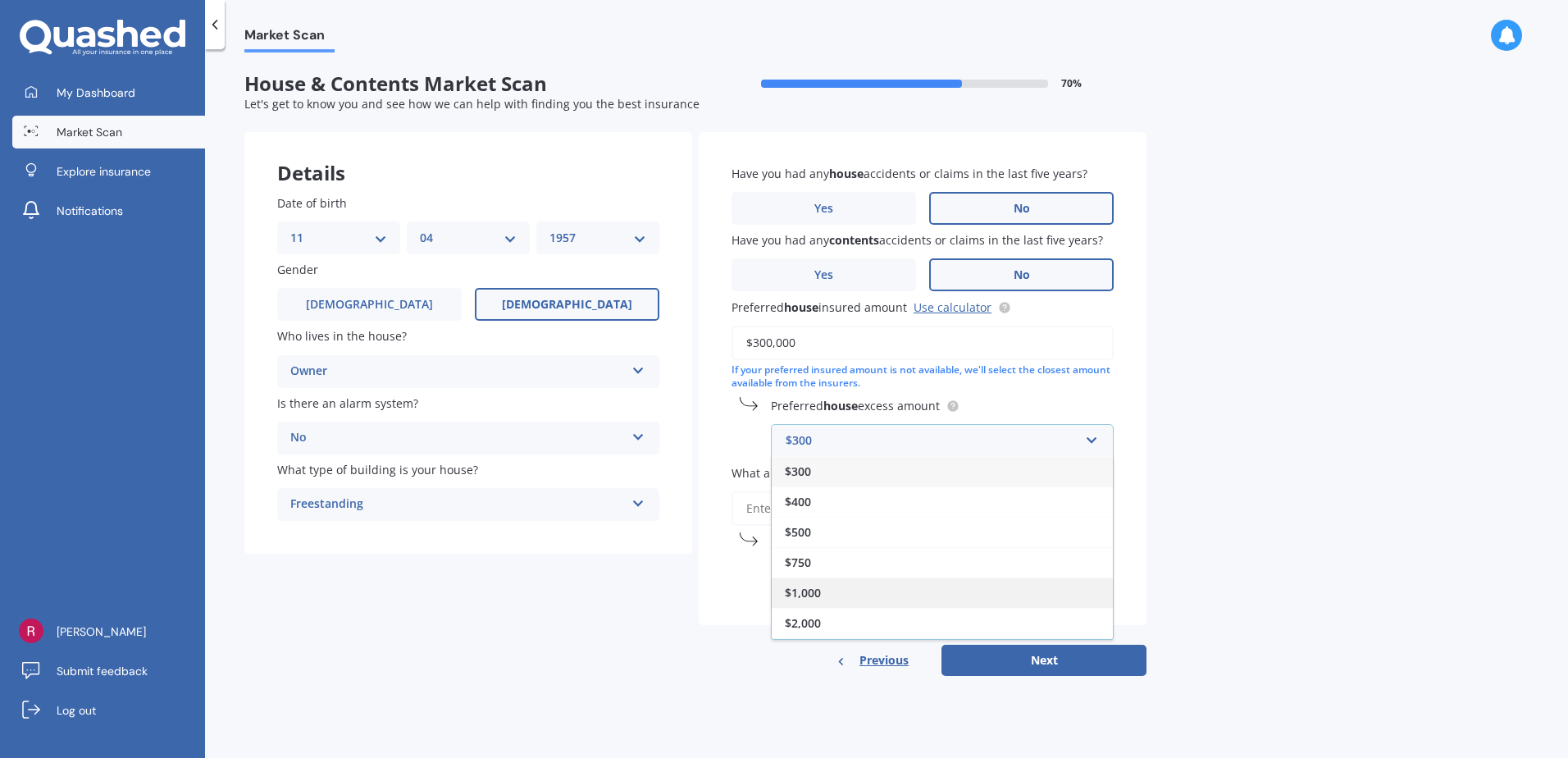
click at [898, 593] on div "$1,000" at bounding box center [942, 593] width 341 height 30
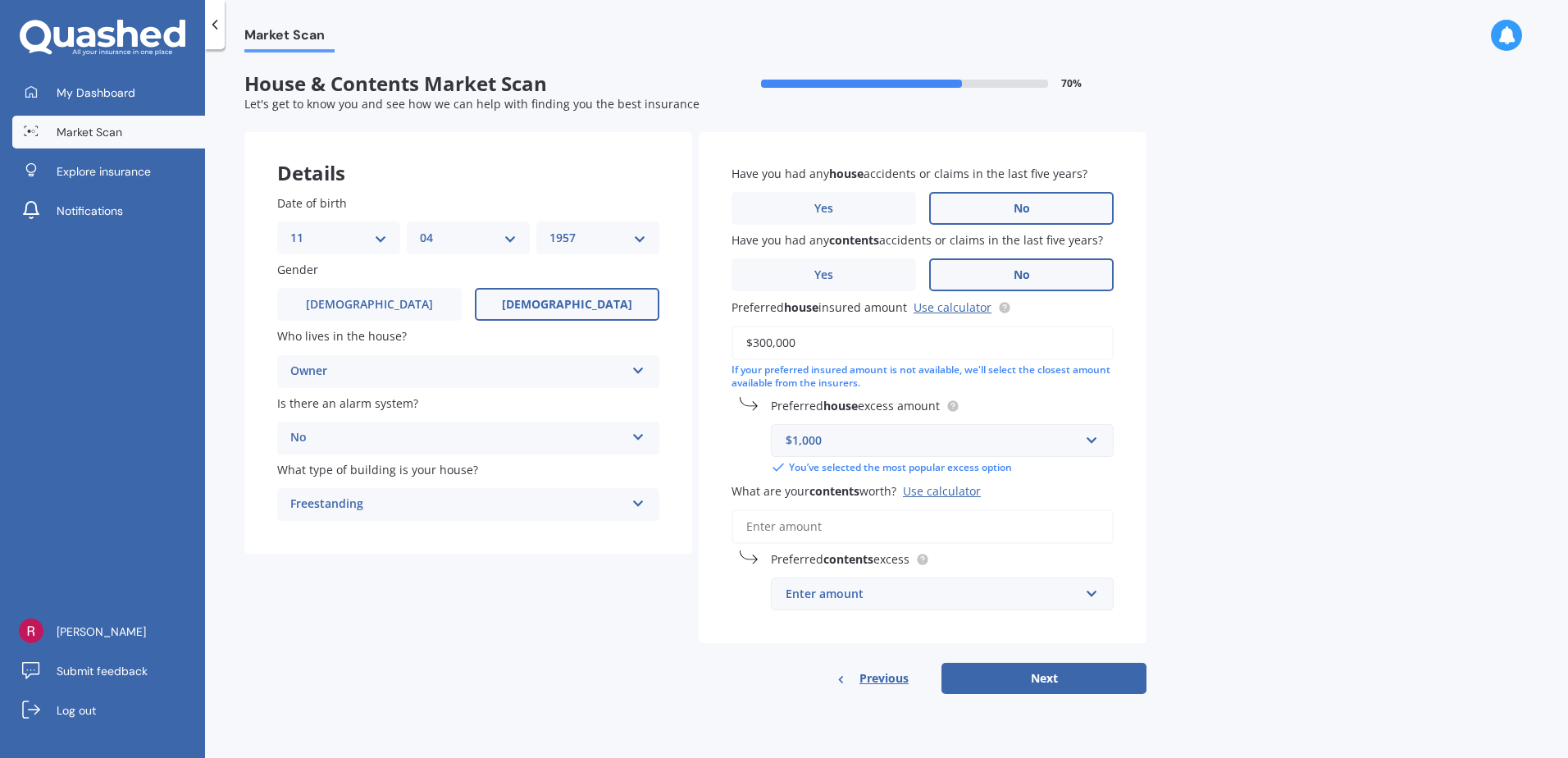
click at [842, 529] on input "What are your contents worth? Use calculator" at bounding box center [922, 526] width 382 height 34
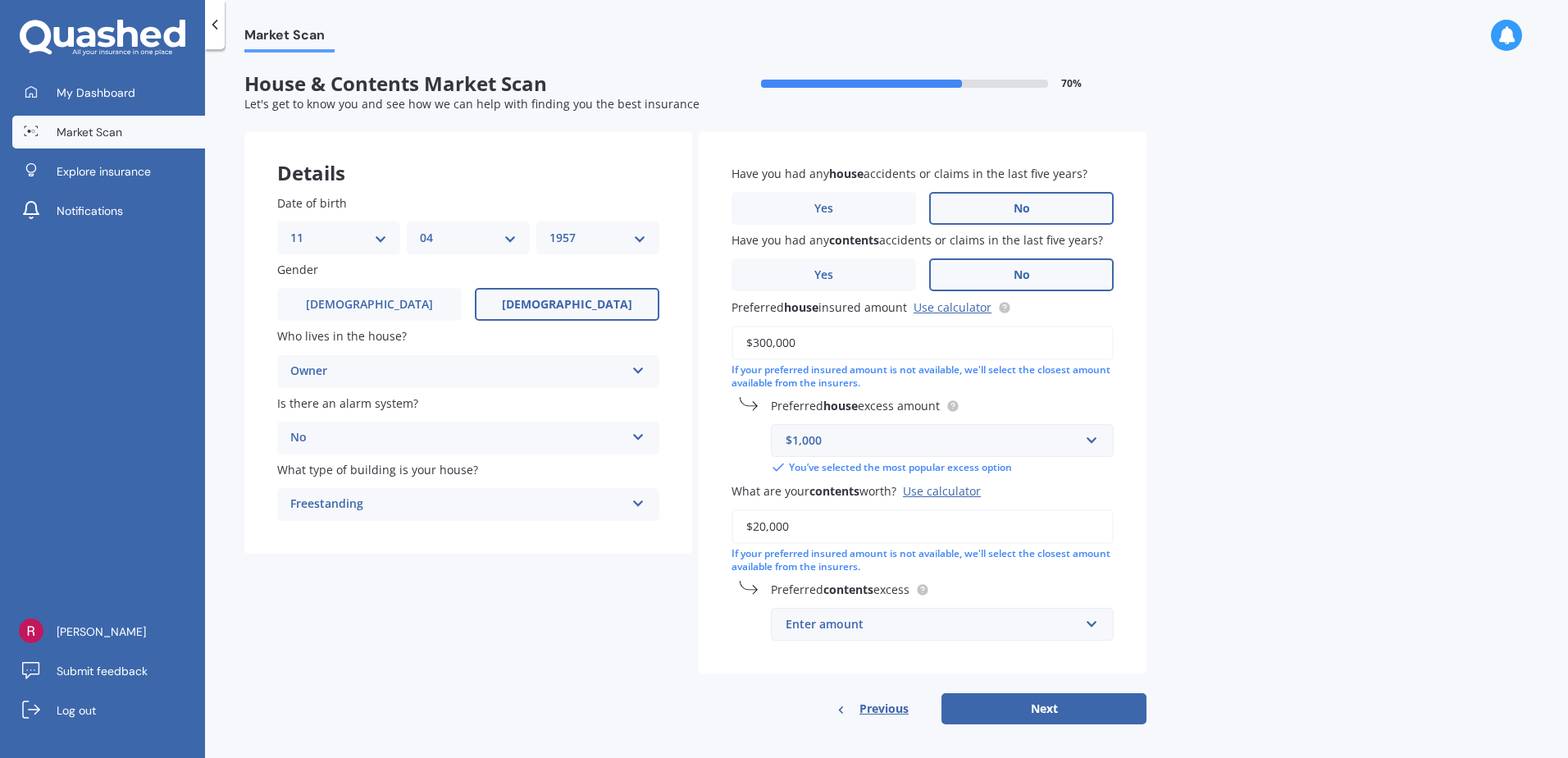
scroll to position [9, 0]
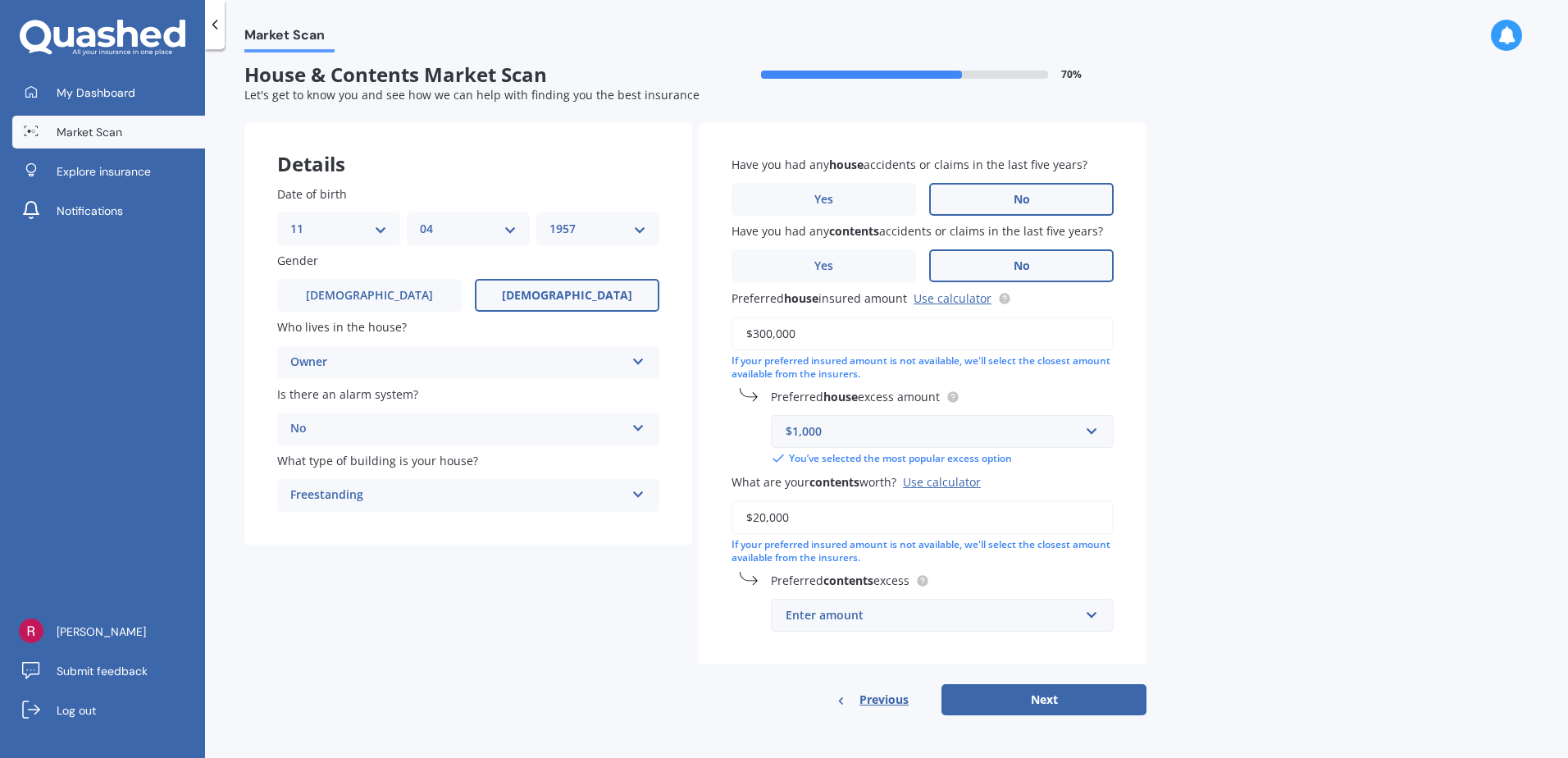
type input "$20,000"
click at [967, 476] on div "Use calculator" at bounding box center [942, 481] width 78 height 16
click at [967, 501] on input "$20,000" at bounding box center [922, 517] width 382 height 34
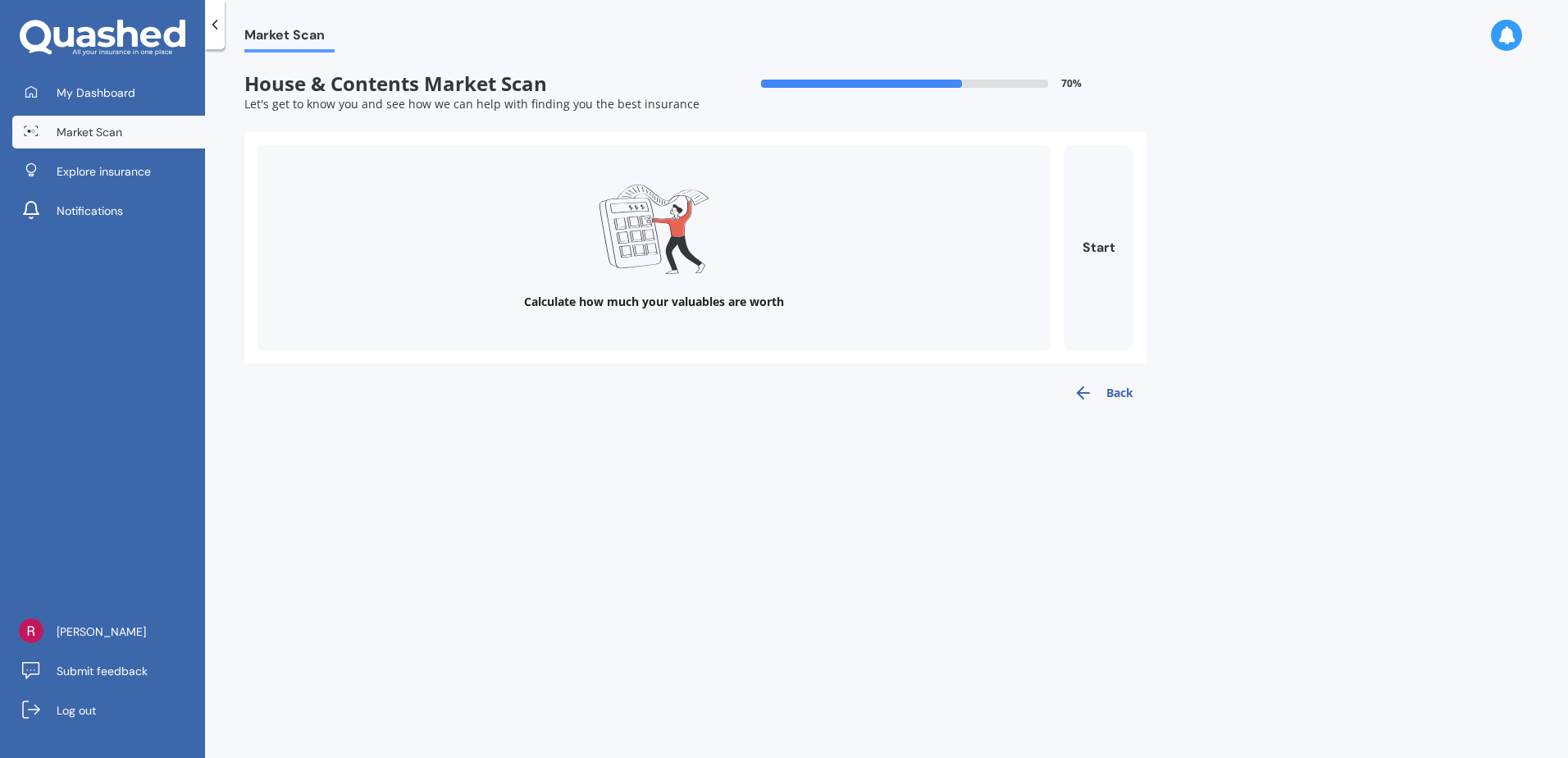
scroll to position [0, 0]
click at [1096, 238] on button "Start" at bounding box center [1099, 247] width 70 height 205
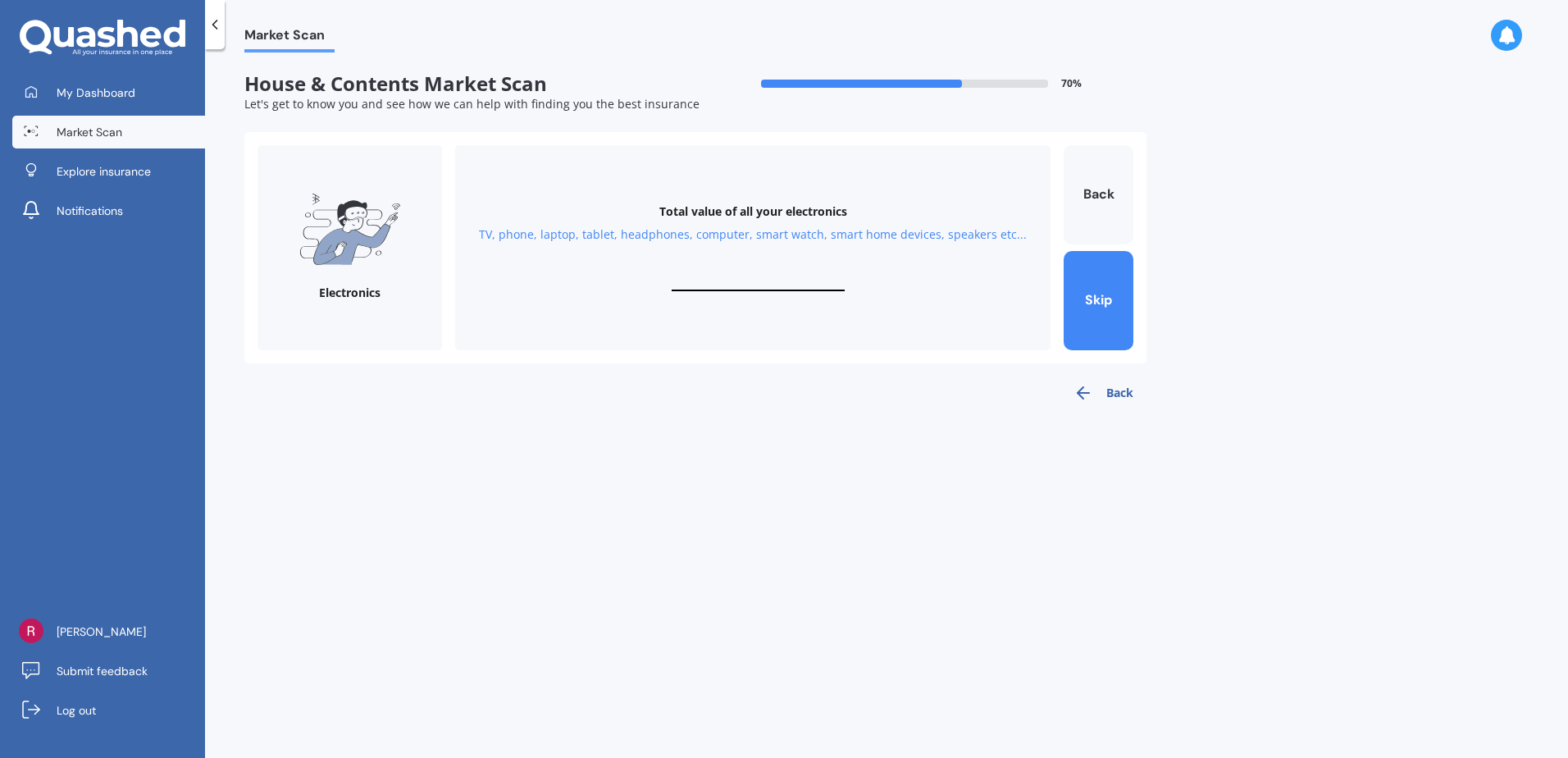
click at [698, 272] on div "Total value of all your electronics TV, phone, laptop, tablet, headphones, comp…" at bounding box center [752, 247] width 595 height 205
click at [689, 281] on input "text" at bounding box center [758, 283] width 173 height 16
type input "$1,500"
click at [1100, 294] on button "Next" at bounding box center [1099, 300] width 70 height 99
click at [700, 279] on input "text" at bounding box center [758, 283] width 173 height 16
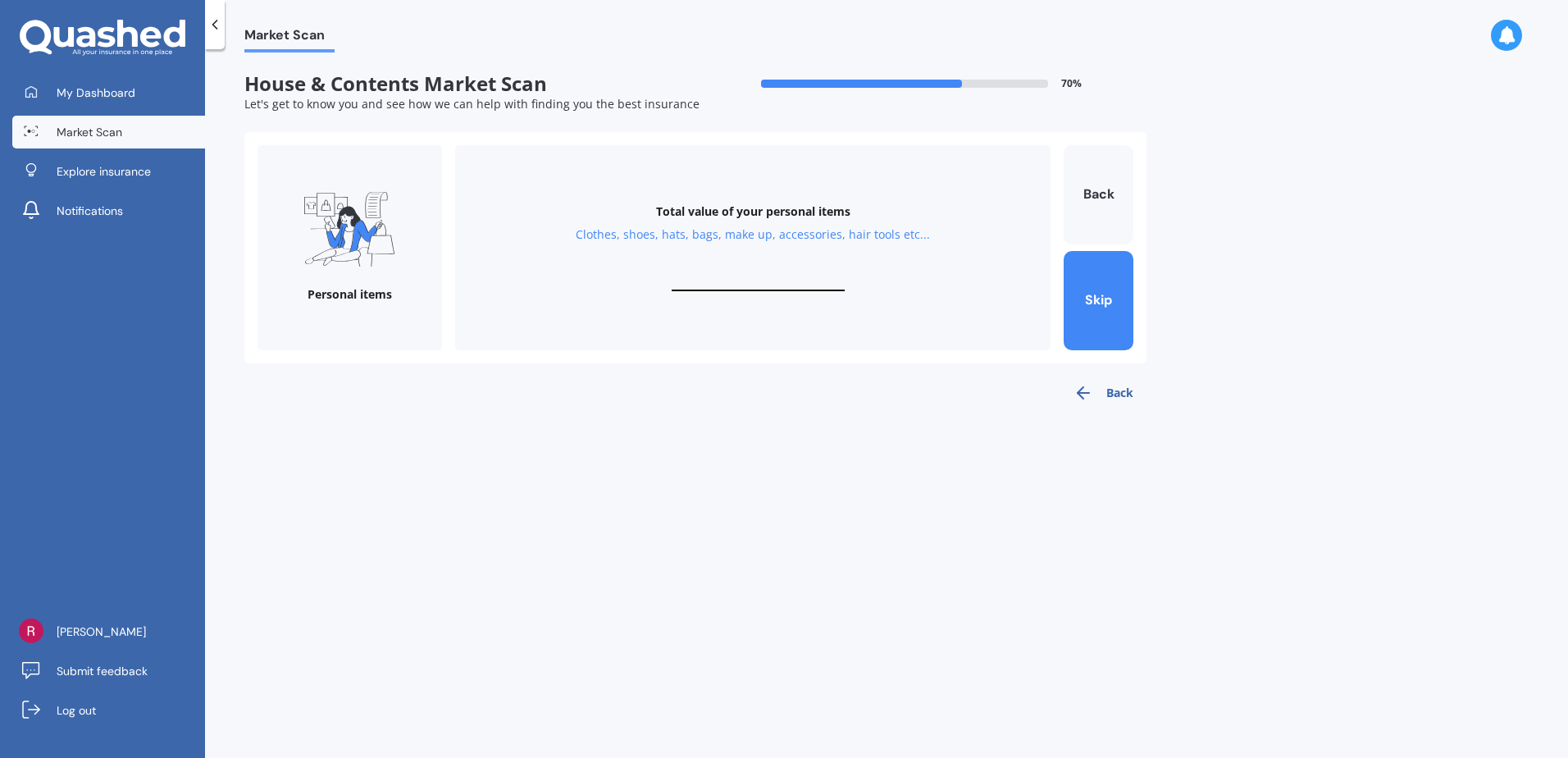
type input "$1"
type input "$200"
click at [1094, 298] on button "Next" at bounding box center [1099, 300] width 70 height 99
click at [1092, 290] on button "Skip" at bounding box center [1099, 300] width 70 height 99
click at [733, 278] on input "text" at bounding box center [758, 283] width 173 height 16
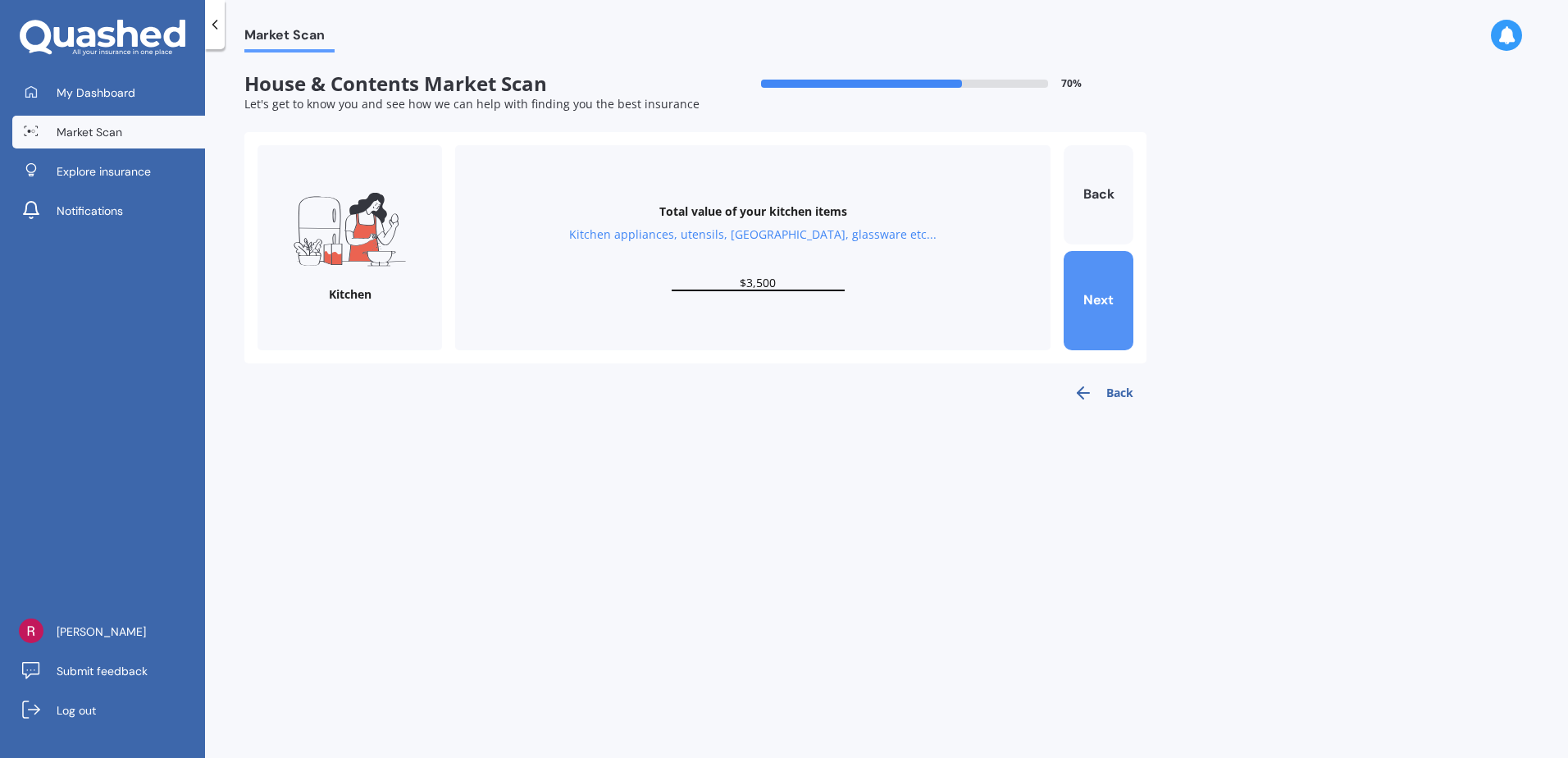
type input "$3,500"
click at [1094, 298] on button "Next" at bounding box center [1099, 300] width 70 height 99
click at [706, 272] on div "Total value of your furniture In your bedrooms, lounge, dining, bathroom, gamin…" at bounding box center [752, 247] width 595 height 205
click at [697, 282] on input "text" at bounding box center [758, 283] width 173 height 16
type input "$10,000"
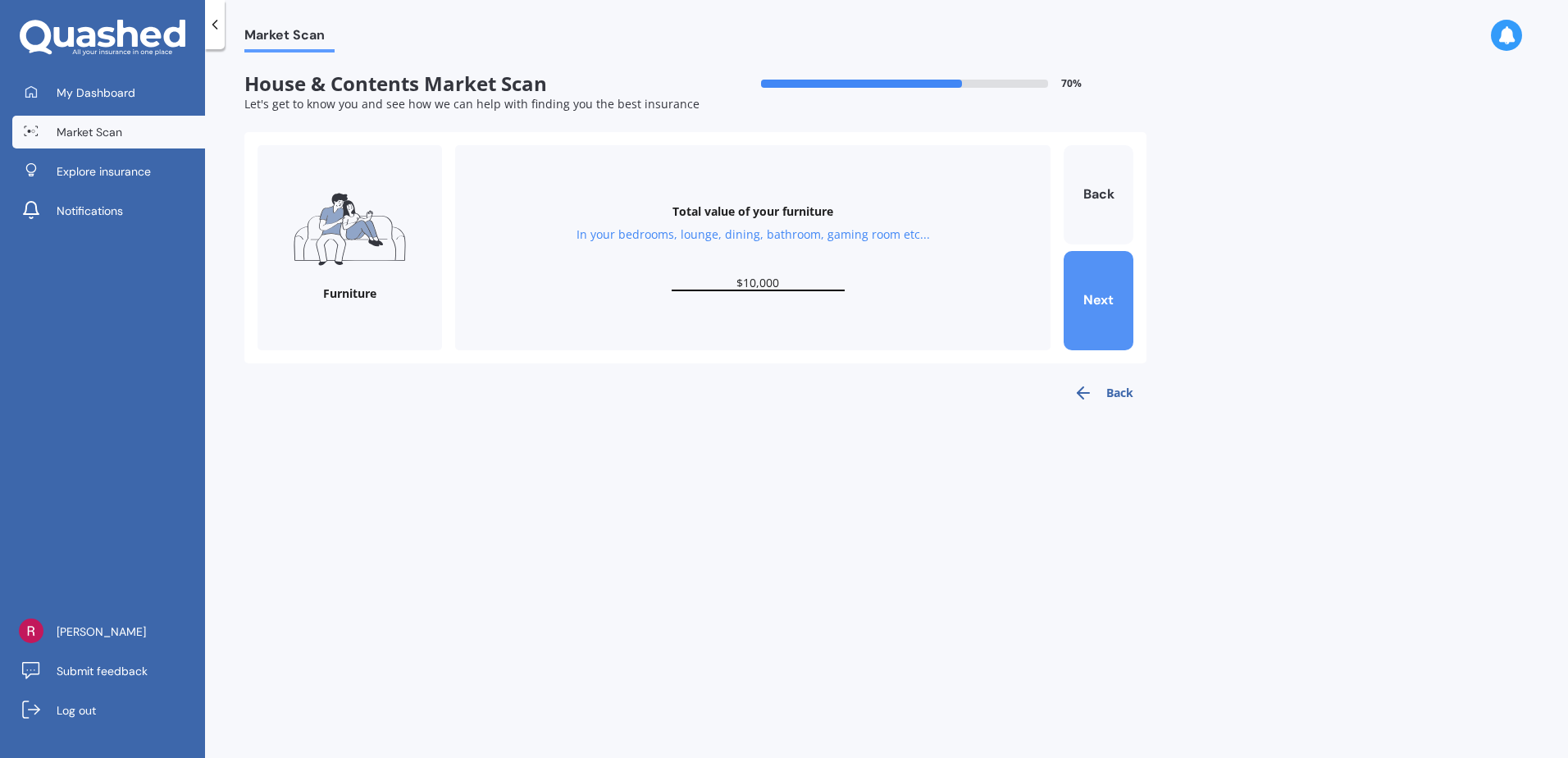
click at [1109, 297] on button "Next" at bounding box center [1099, 300] width 70 height 99
click at [716, 279] on input "text" at bounding box center [758, 283] width 173 height 16
type input "$500"
click at [1104, 291] on button "Next" at bounding box center [1099, 300] width 70 height 99
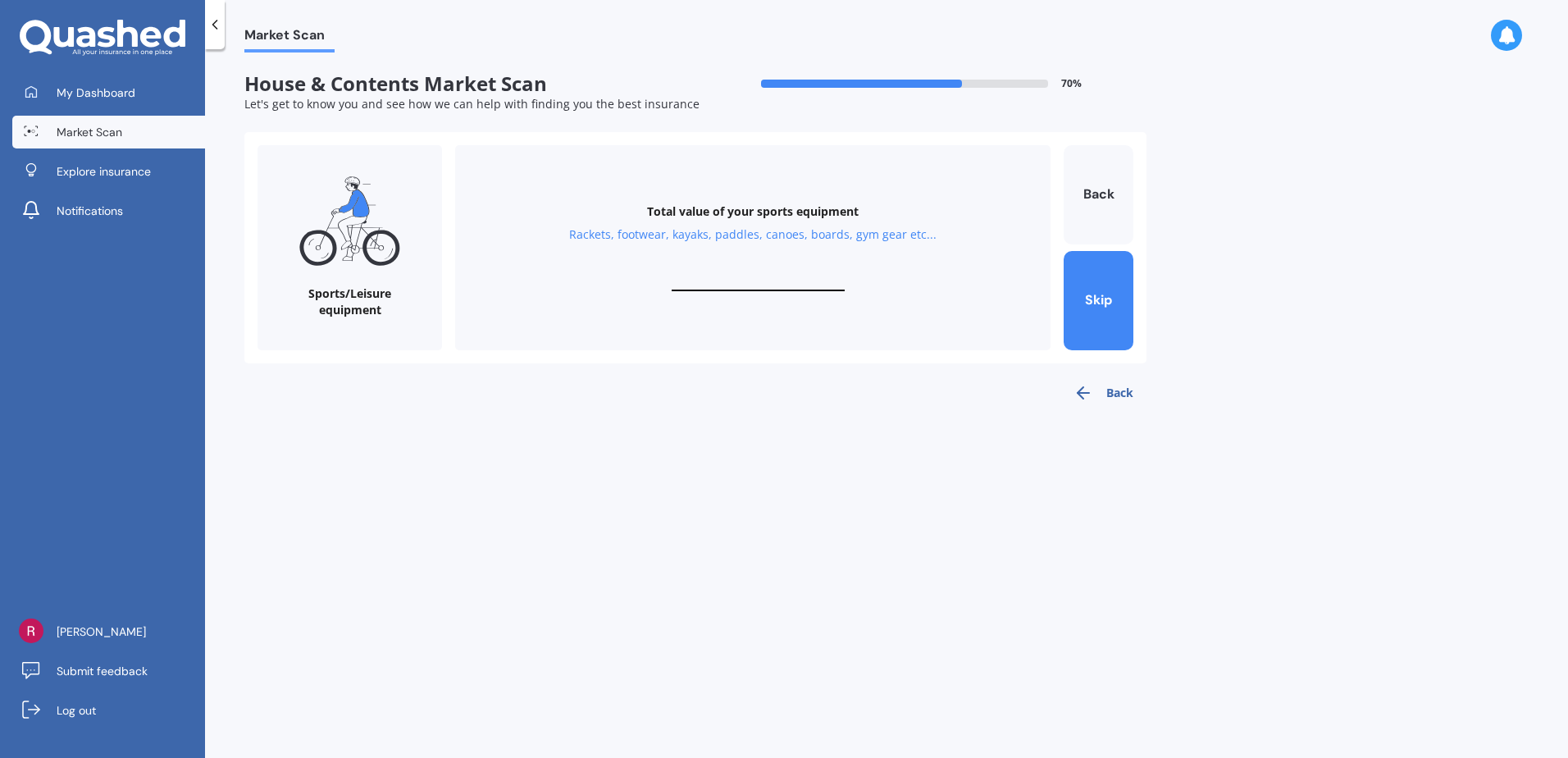
click at [716, 277] on input "text" at bounding box center [758, 283] width 173 height 16
type input "$5,000"
click at [1094, 292] on button "Next" at bounding box center [1099, 300] width 70 height 99
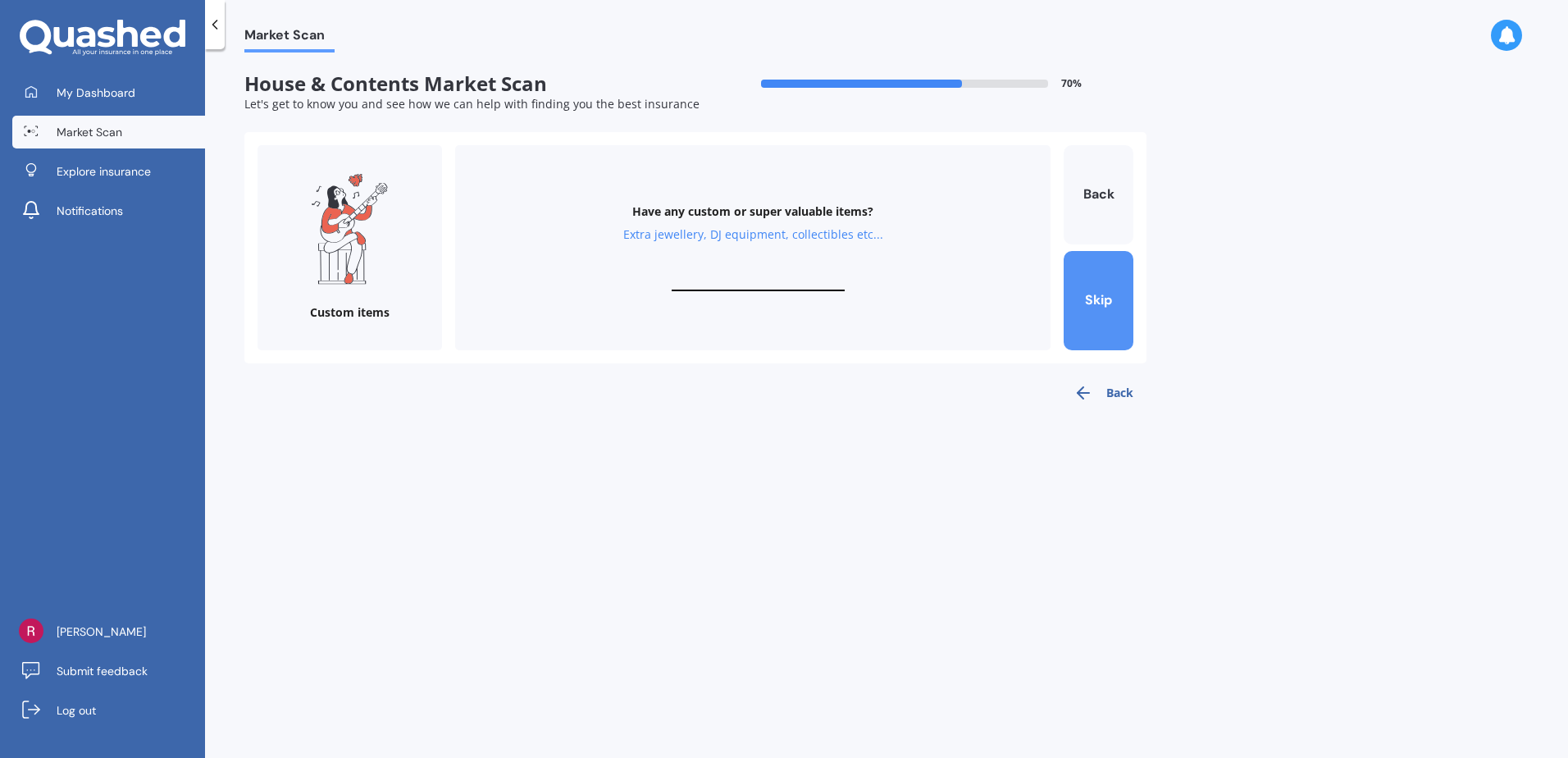
click at [1095, 291] on button "Skip" at bounding box center [1099, 300] width 70 height 99
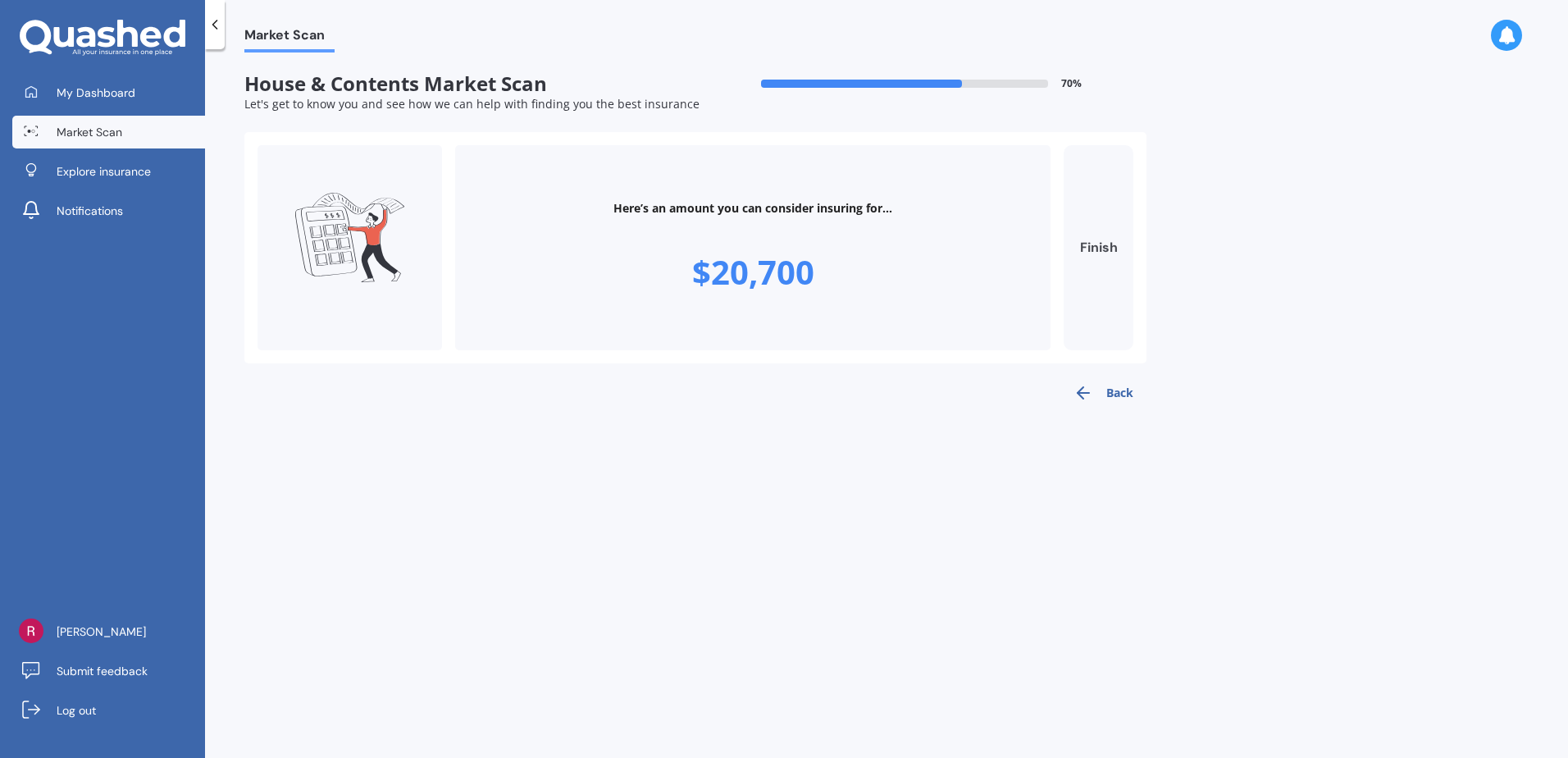
click at [1100, 240] on button "Finish" at bounding box center [1099, 247] width 70 height 205
type input "$20,700"
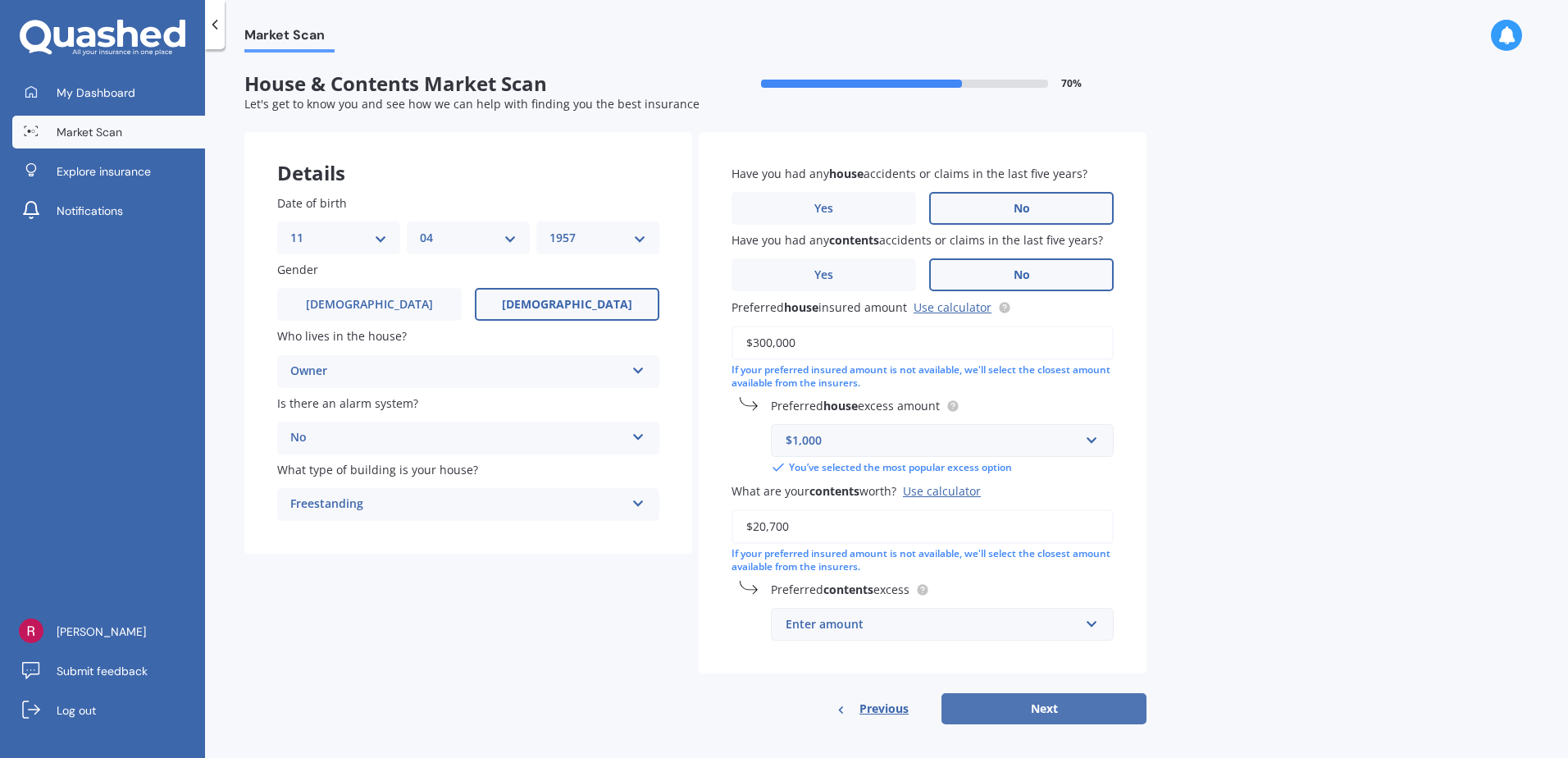
click at [1037, 704] on button "Next" at bounding box center [1043, 708] width 205 height 31
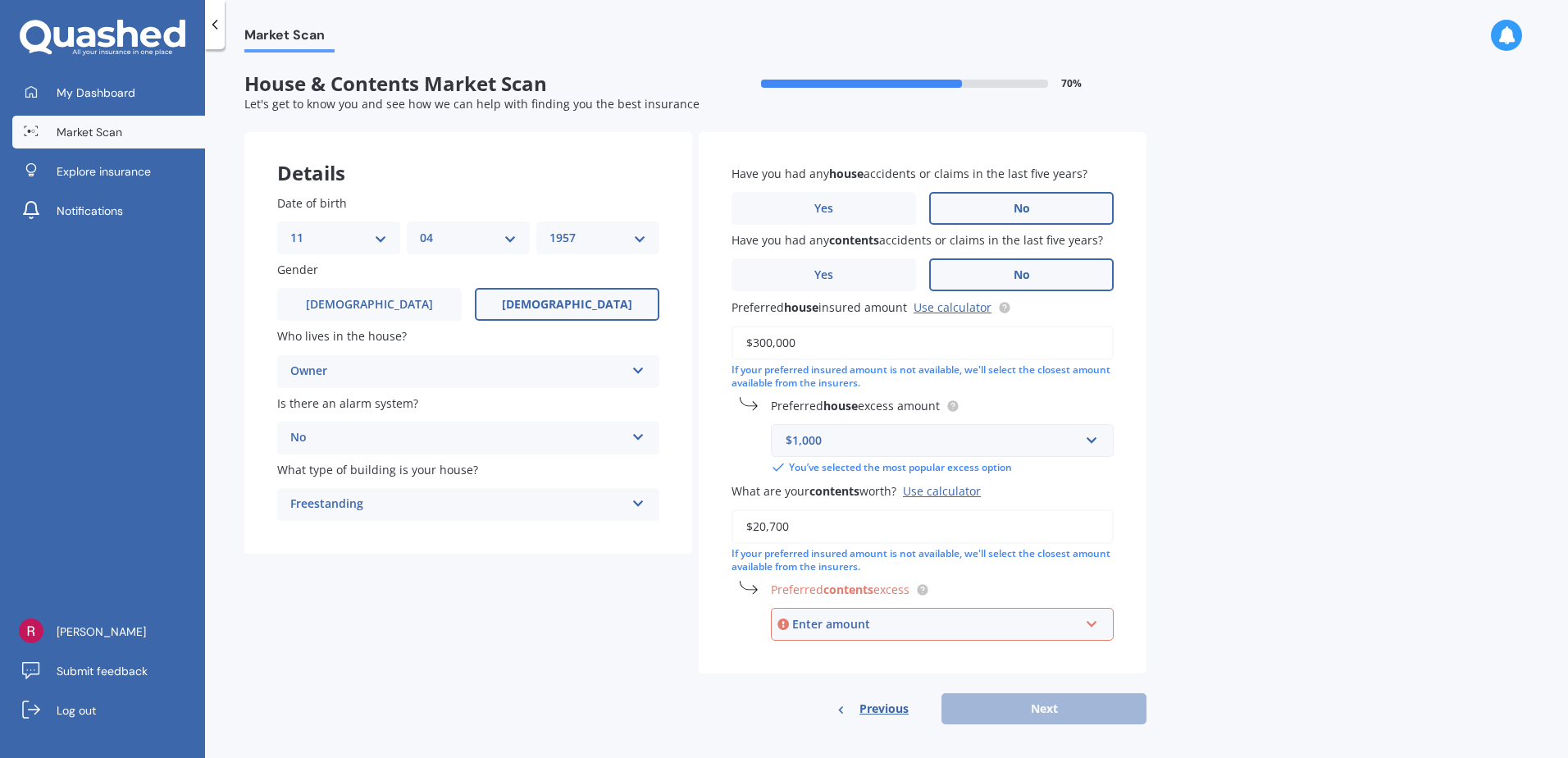
click at [800, 624] on div "Enter amount" at bounding box center [935, 625] width 287 height 18
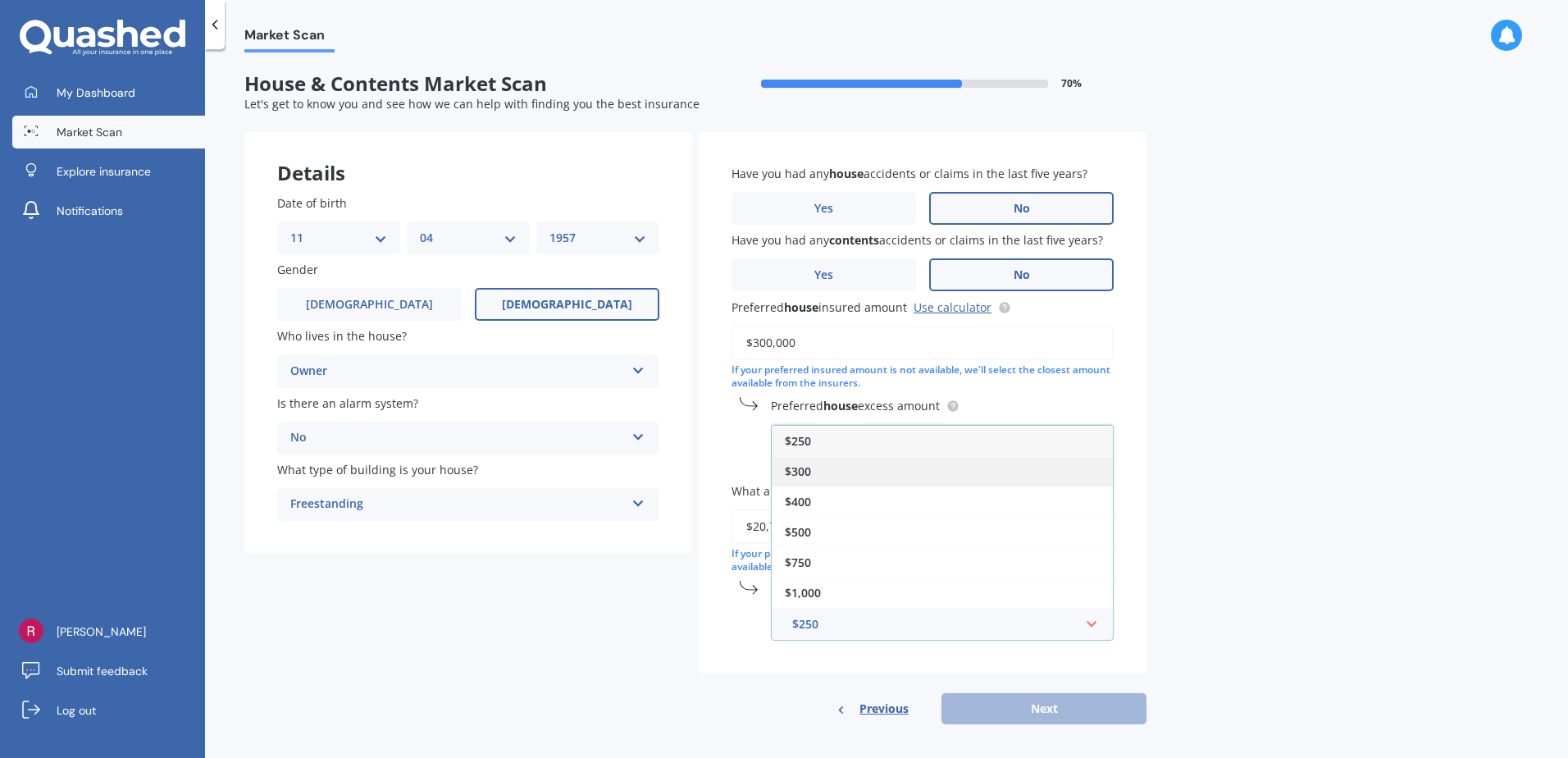
click at [873, 478] on div "$300" at bounding box center [942, 470] width 341 height 30
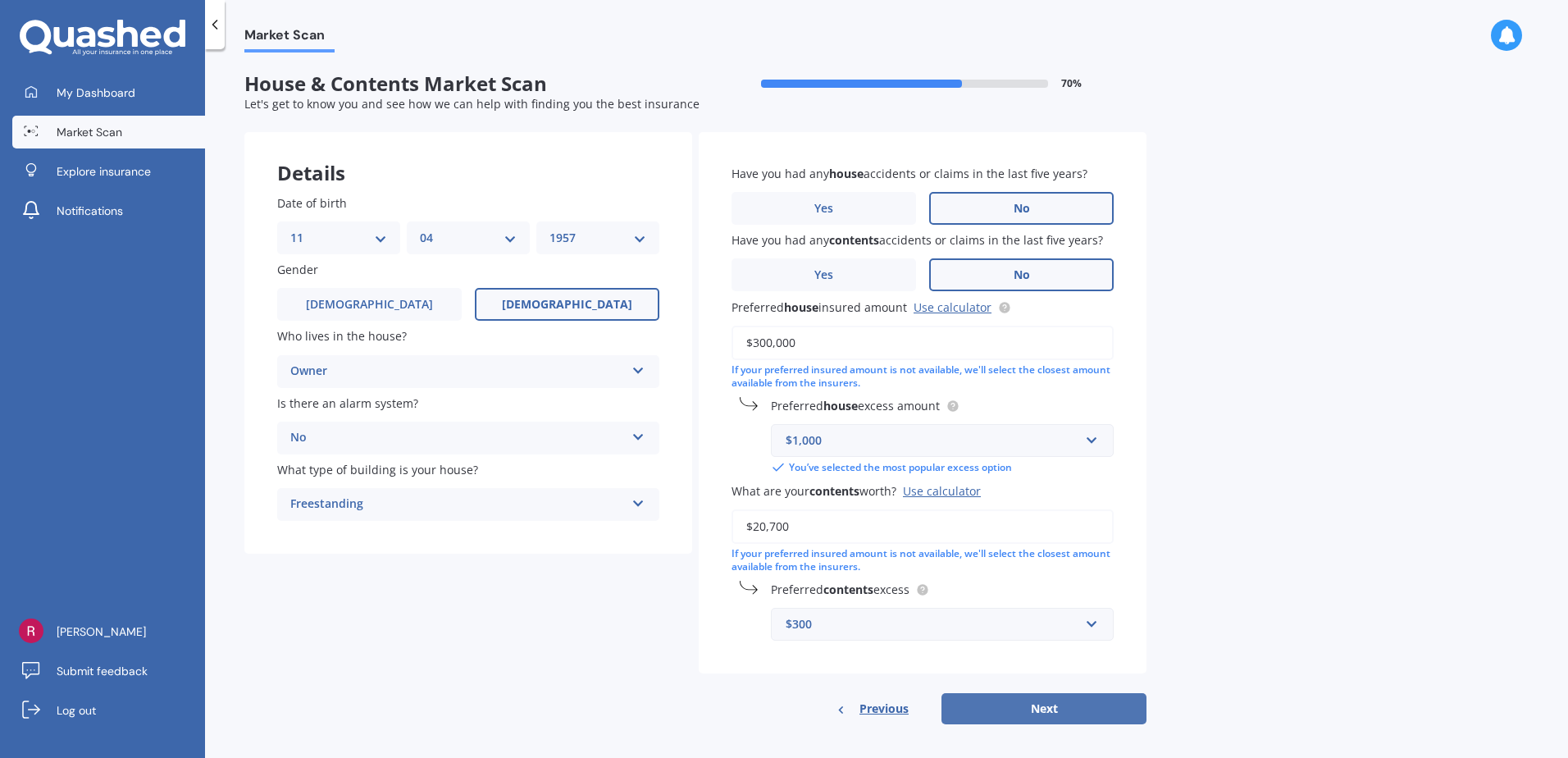
click at [1044, 701] on button "Next" at bounding box center [1043, 708] width 205 height 31
select select "11"
select select "04"
select select "1957"
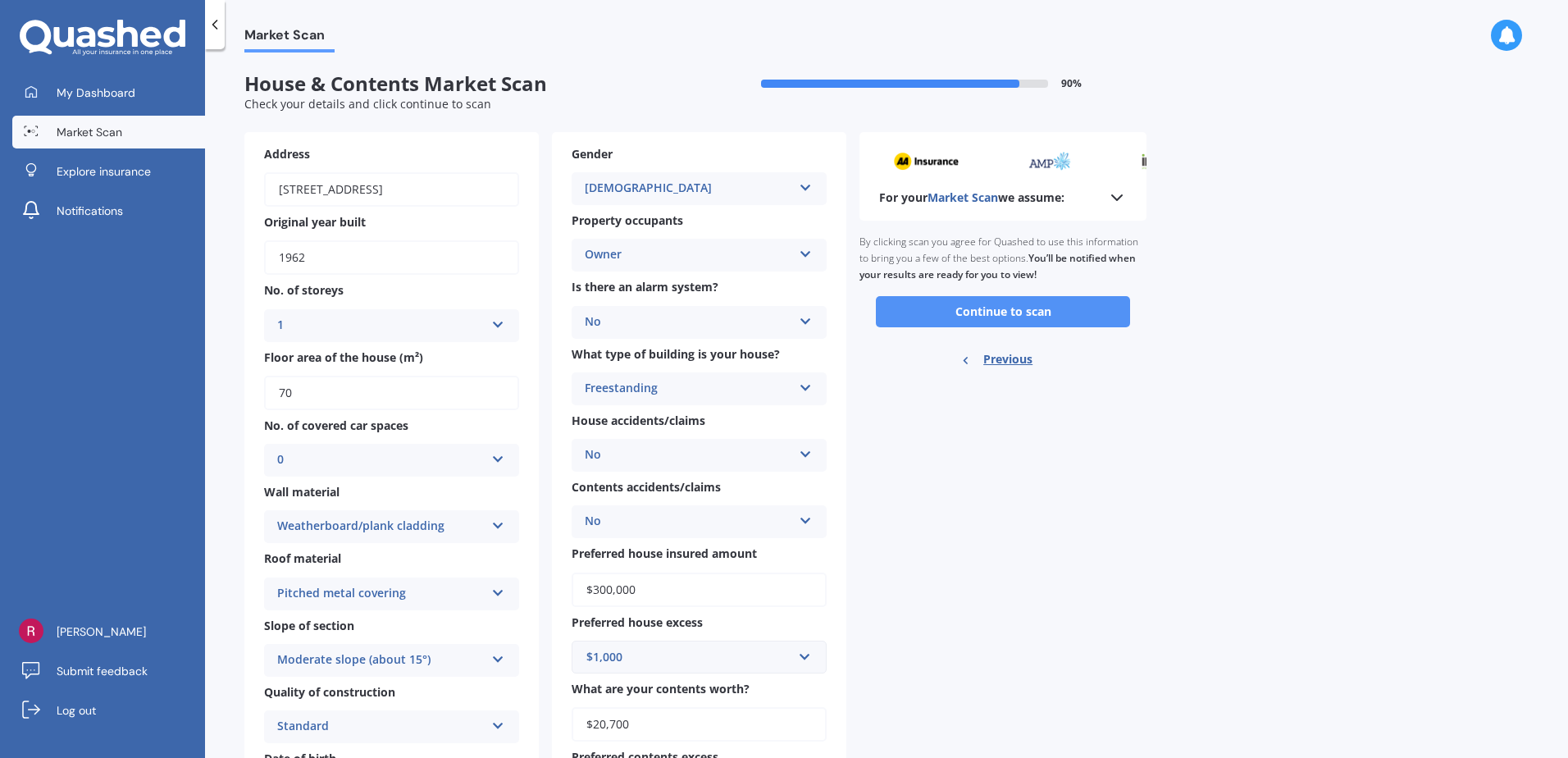
click at [998, 305] on button "Continue to scan" at bounding box center [1002, 311] width 254 height 31
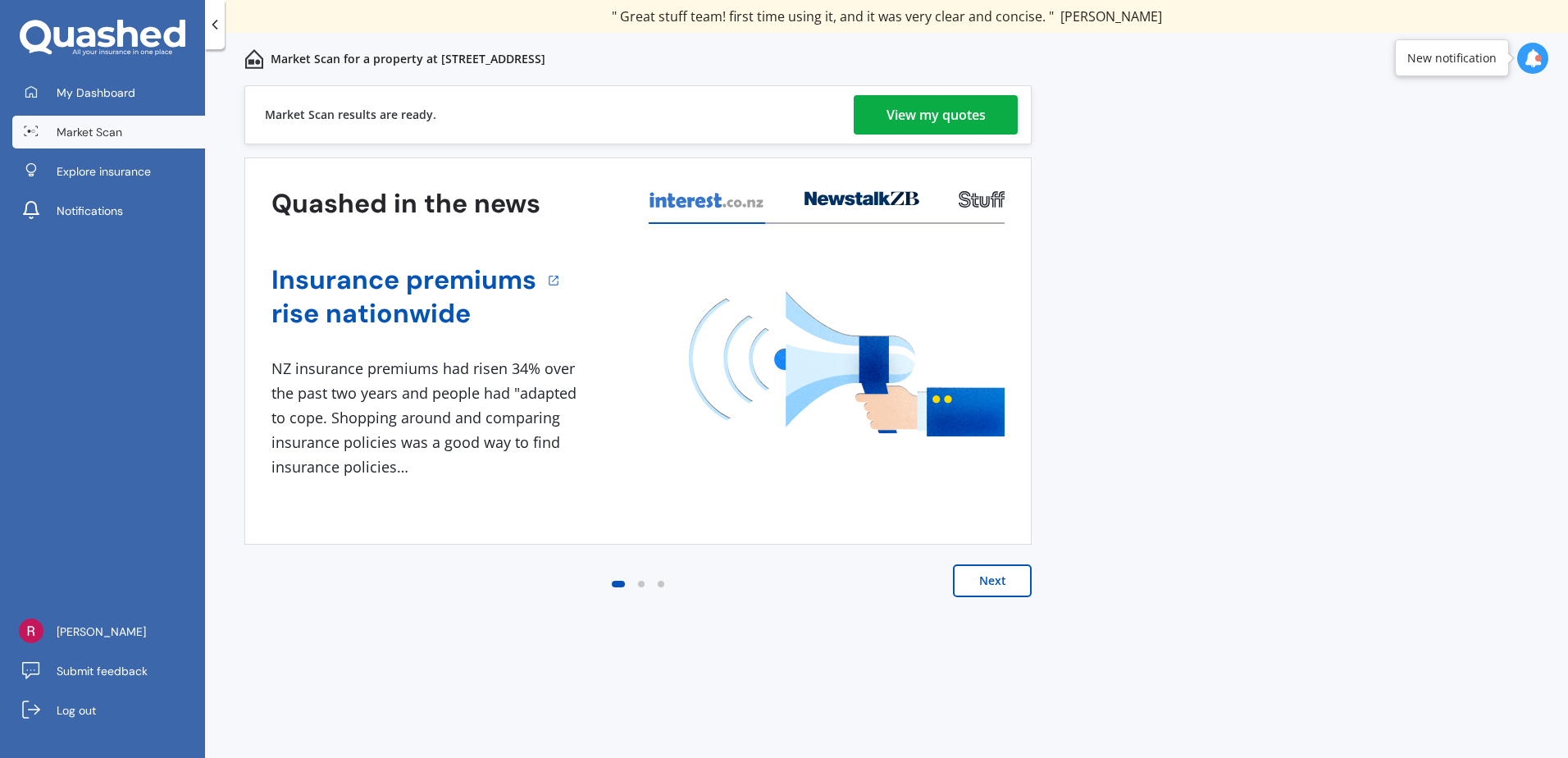
click at [953, 107] on div "View my quotes" at bounding box center [936, 115] width 99 height 40
